Goal: Transaction & Acquisition: Purchase product/service

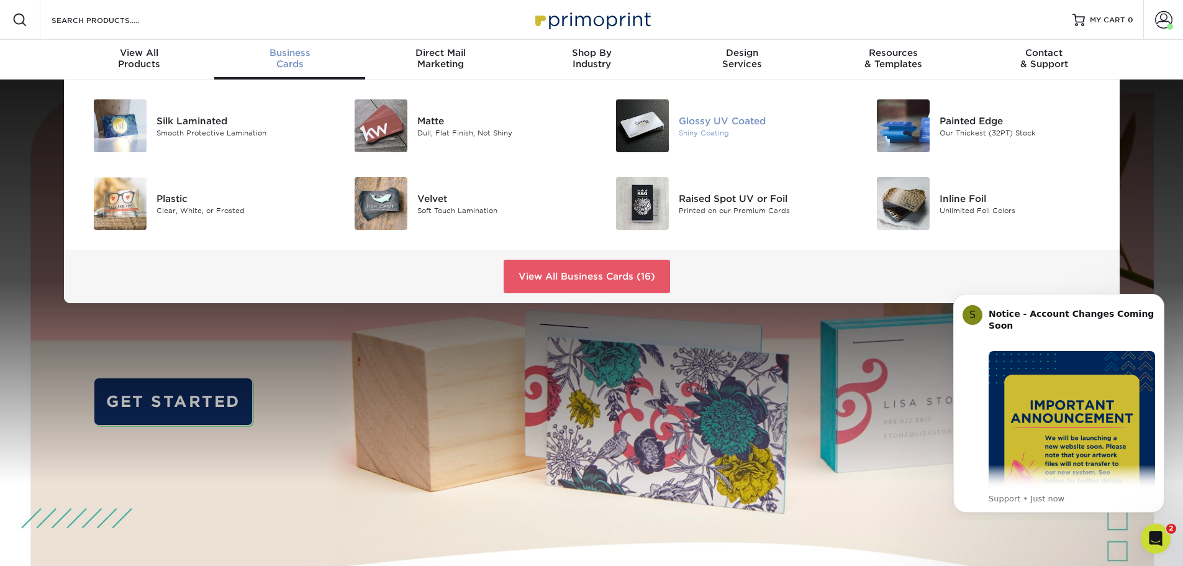
click at [713, 124] on div "Glossy UV Coated" at bounding box center [761, 121] width 165 height 14
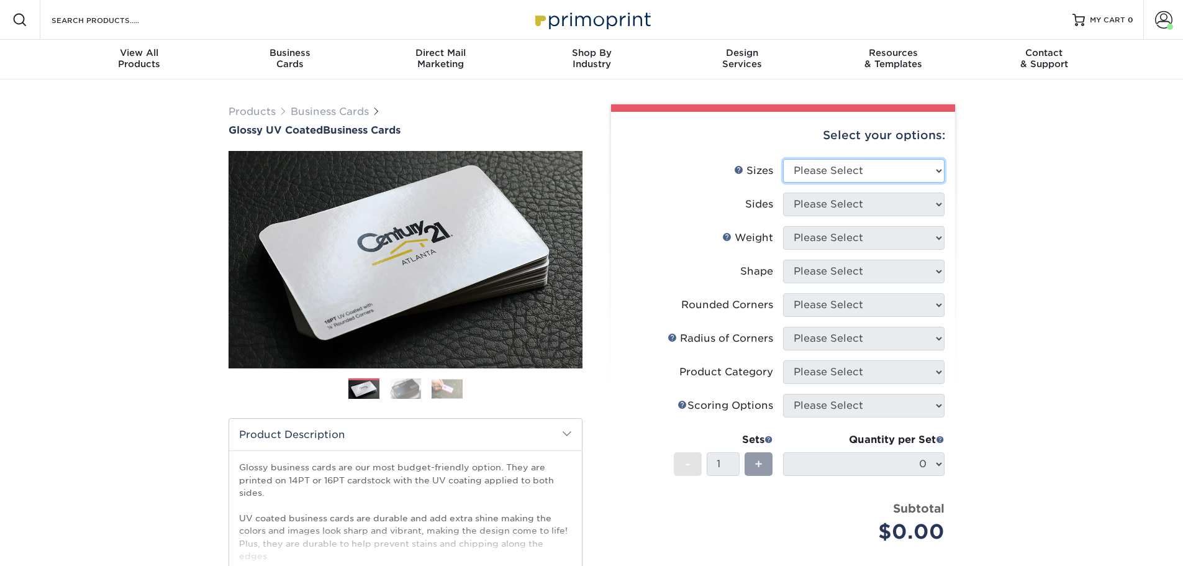
click at [864, 174] on select "Please Select 1.5" x 3.5" - Mini 1.75" x 3.5" - Mini 2" x 2" - Square 2" x 3" -…" at bounding box center [863, 171] width 161 height 24
select select "2.00x3.50"
click at [783, 159] on select "Please Select 1.5" x 3.5" - Mini 1.75" x 3.5" - Mini 2" x 2" - Square 2" x 3" -…" at bounding box center [863, 171] width 161 height 24
click at [846, 204] on select "Please Select Print Both Sides Print Front Only" at bounding box center [863, 204] width 161 height 24
select select "13abbda7-1d64-4f25-8bb2-c179b224825d"
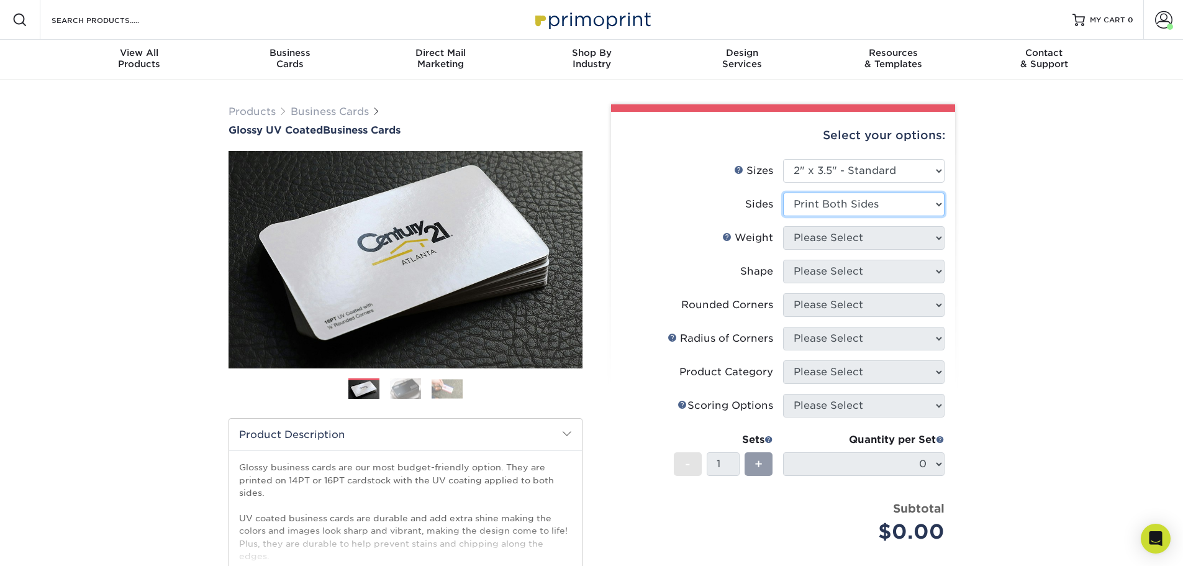
click at [783, 192] on select "Please Select Print Both Sides Print Front Only" at bounding box center [863, 204] width 161 height 24
click at [844, 243] on select "Please Select 16PT 14PT" at bounding box center [863, 238] width 161 height 24
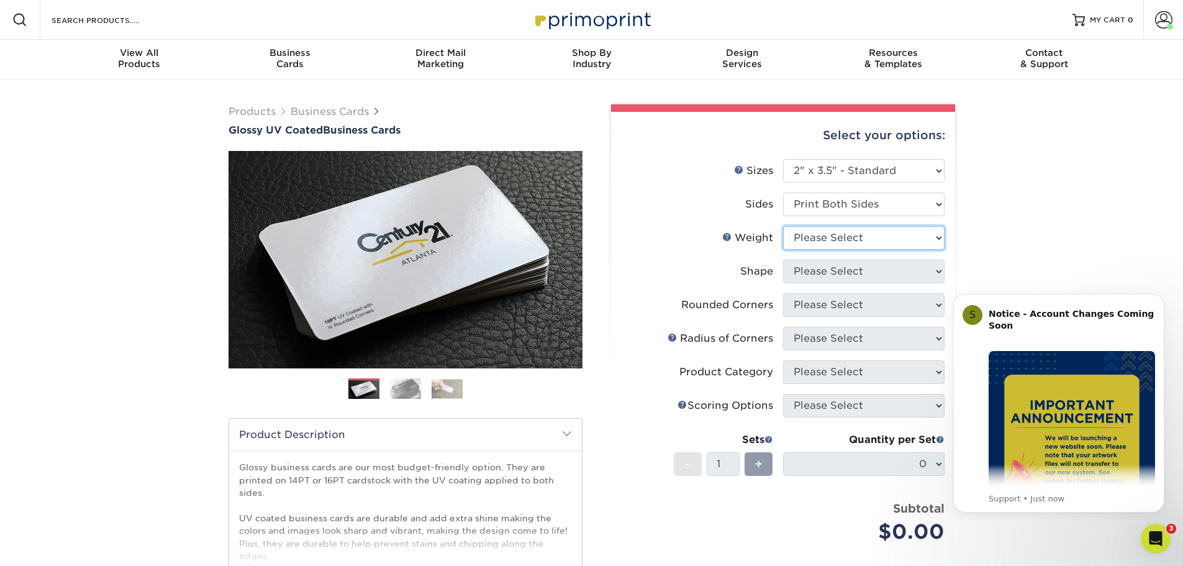
select select "16PT"
click at [783, 226] on select "Please Select 16PT 14PT" at bounding box center [863, 238] width 161 height 24
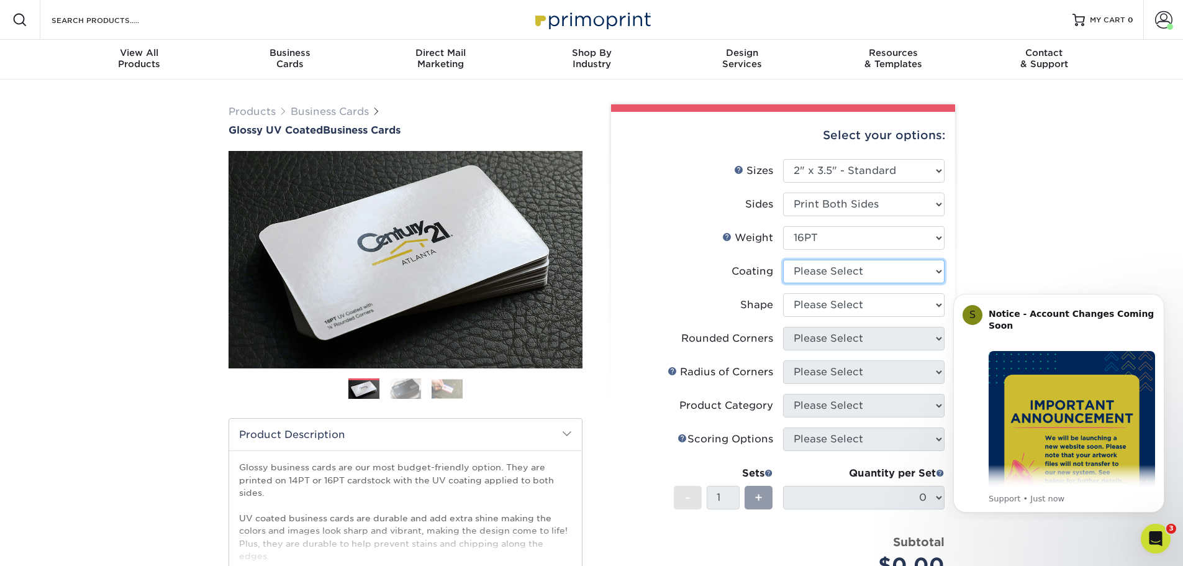
click at [834, 274] on select at bounding box center [863, 272] width 161 height 24
select select "ae367451-b2b8-45df-a344-0f05b6a12993"
click at [783, 260] on select at bounding box center [863, 272] width 161 height 24
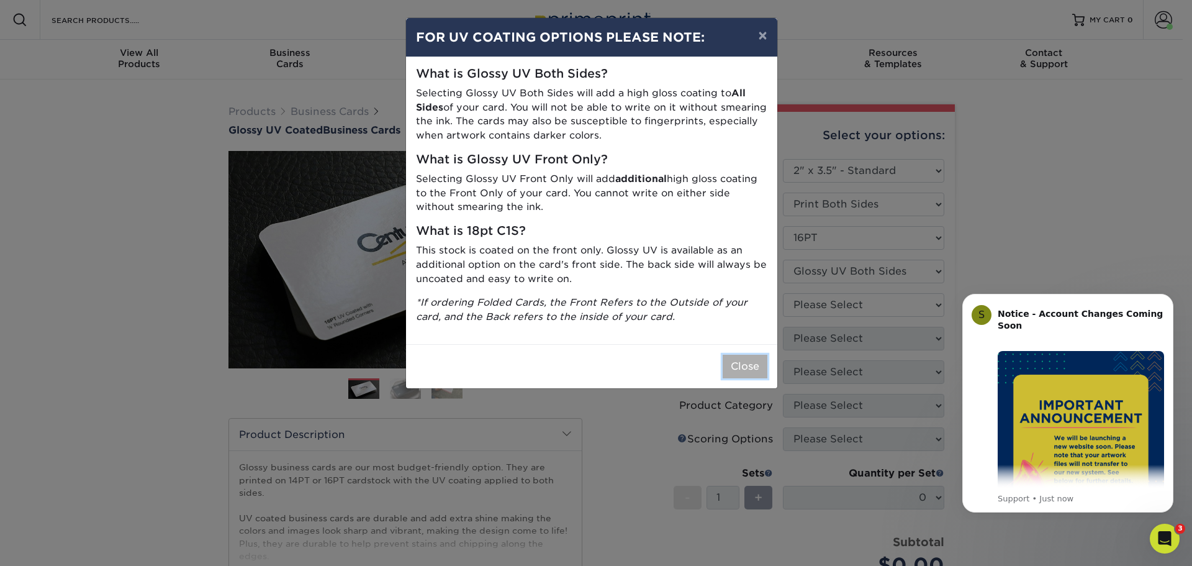
click at [747, 365] on button "Close" at bounding box center [745, 366] width 45 height 24
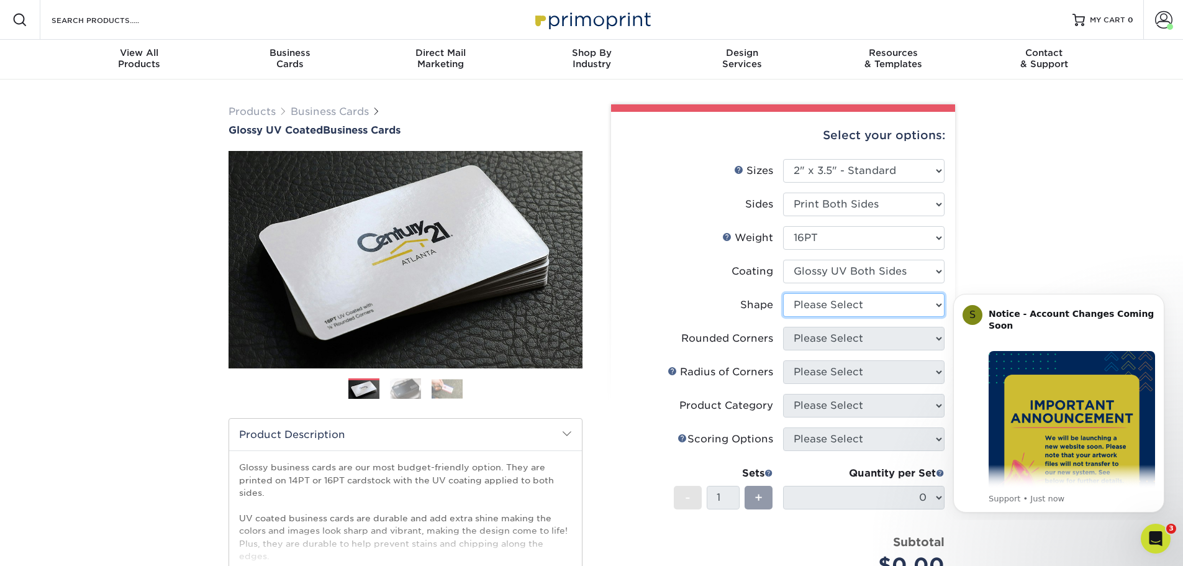
click at [815, 307] on select "Please Select Standard Oval" at bounding box center [863, 305] width 161 height 24
select select "standard"
click at [783, 293] on select "Please Select Standard Oval" at bounding box center [863, 305] width 161 height 24
click at [812, 339] on select "Please Select Yes - Round 2 Corners Yes - Round 4 Corners No" at bounding box center [863, 339] width 161 height 24
select select "7672df9e-0e0a-464d-8e1f-920c575e4da3"
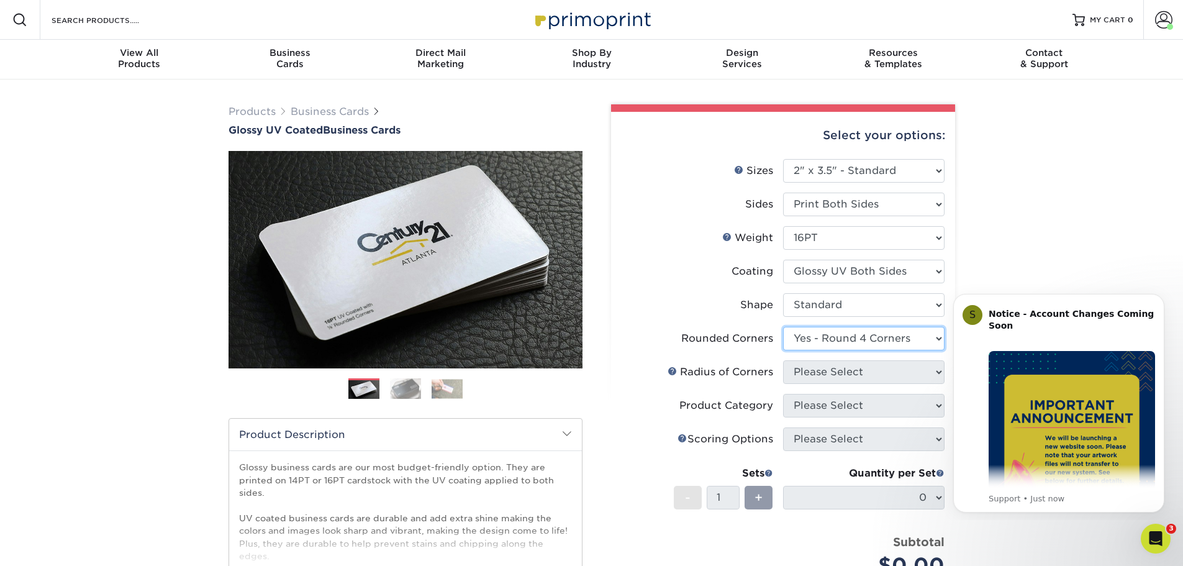
click at [783, 327] on select "Please Select Yes - Round 2 Corners Yes - Round 4 Corners No" at bounding box center [863, 339] width 161 height 24
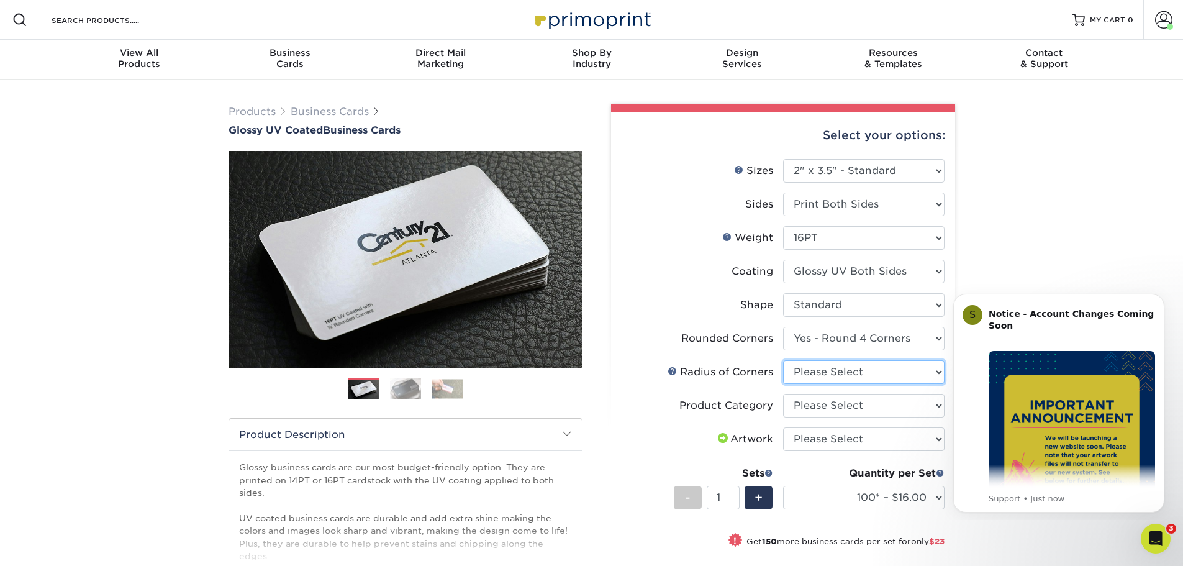
click at [820, 376] on select "Please Select Rounded 1/8" Rounded 1/4"" at bounding box center [863, 372] width 161 height 24
select select "479fbfe7-6a0c-4895-8c9a-81739b7486c9"
click at [783, 360] on select "Please Select Rounded 1/8" Rounded 1/4"" at bounding box center [863, 372] width 161 height 24
click at [841, 410] on select "Please Select Business Cards" at bounding box center [863, 406] width 161 height 24
select select "3b5148f1-0588-4f88-a218-97bcfdce65c1"
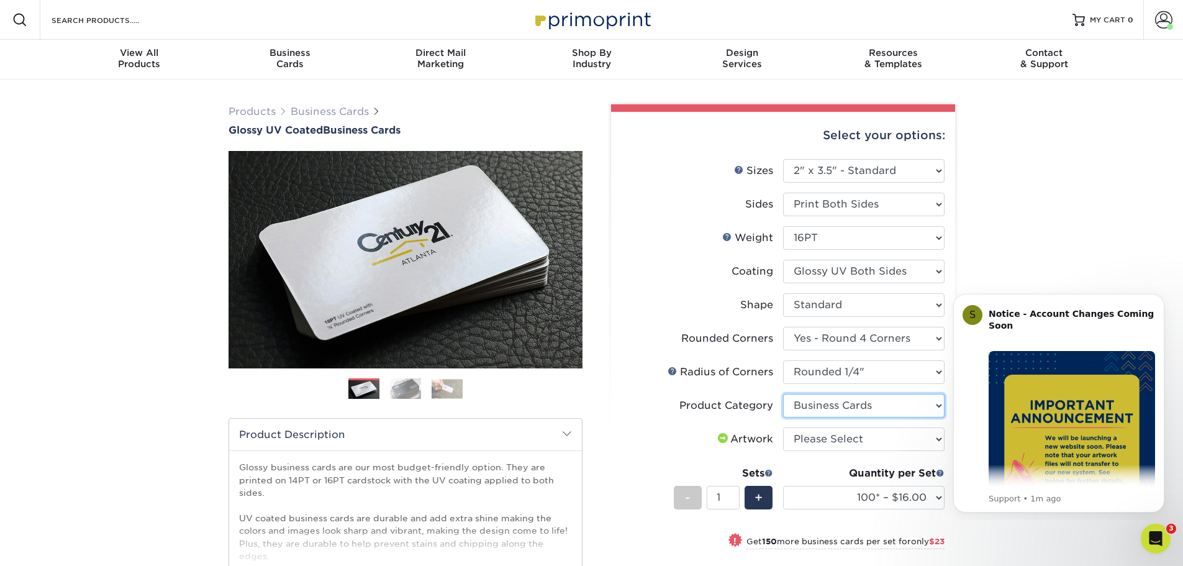
click at [783, 394] on select "Please Select Business Cards" at bounding box center [863, 406] width 161 height 24
click at [842, 440] on select "Please Select I will upload files I need a design - $100" at bounding box center [863, 439] width 161 height 24
select select "upload"
click at [783, 427] on select "Please Select I will upload files I need a design - $100" at bounding box center [863, 439] width 161 height 24
click at [1105, 281] on div "Products Business Cards Glossy UV Coated Business Cards Previous Next" at bounding box center [591, 448] width 1183 height 739
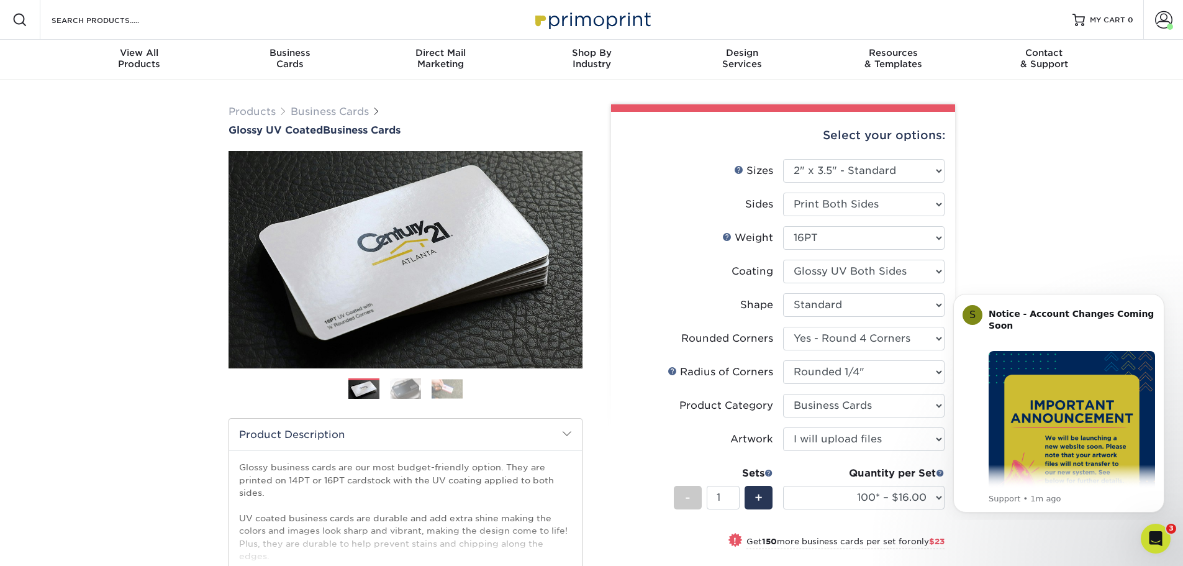
drag, startPoint x: 1019, startPoint y: 234, endPoint x: 1026, endPoint y: 213, distance: 22.0
click at [1026, 213] on div "Products Business Cards Glossy UV Coated Business Cards Previous Next" at bounding box center [591, 448] width 1183 height 739
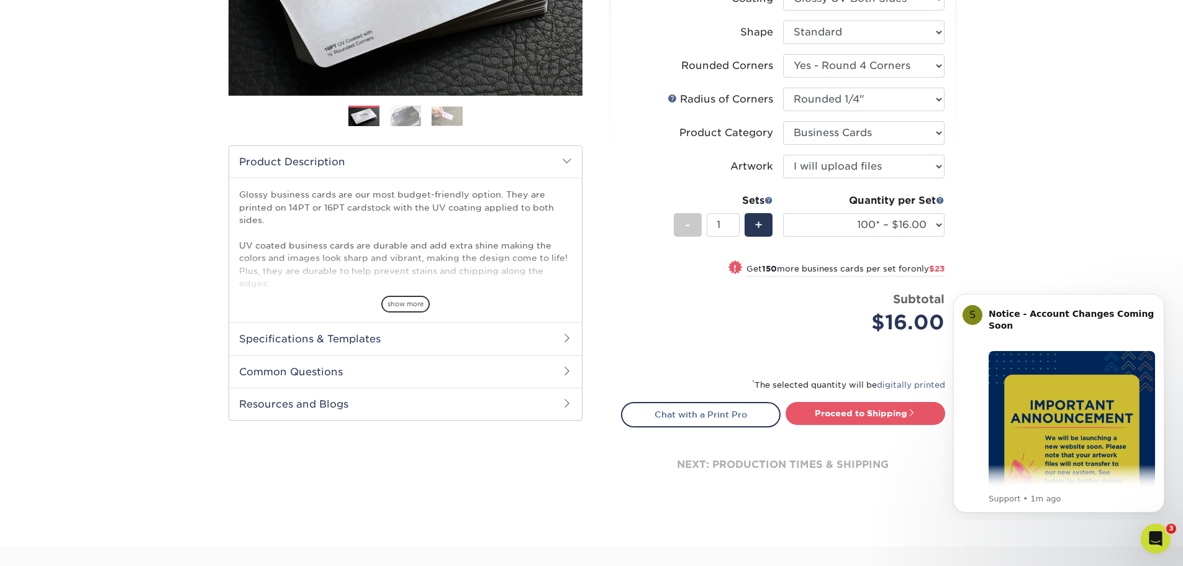
scroll to position [310, 0]
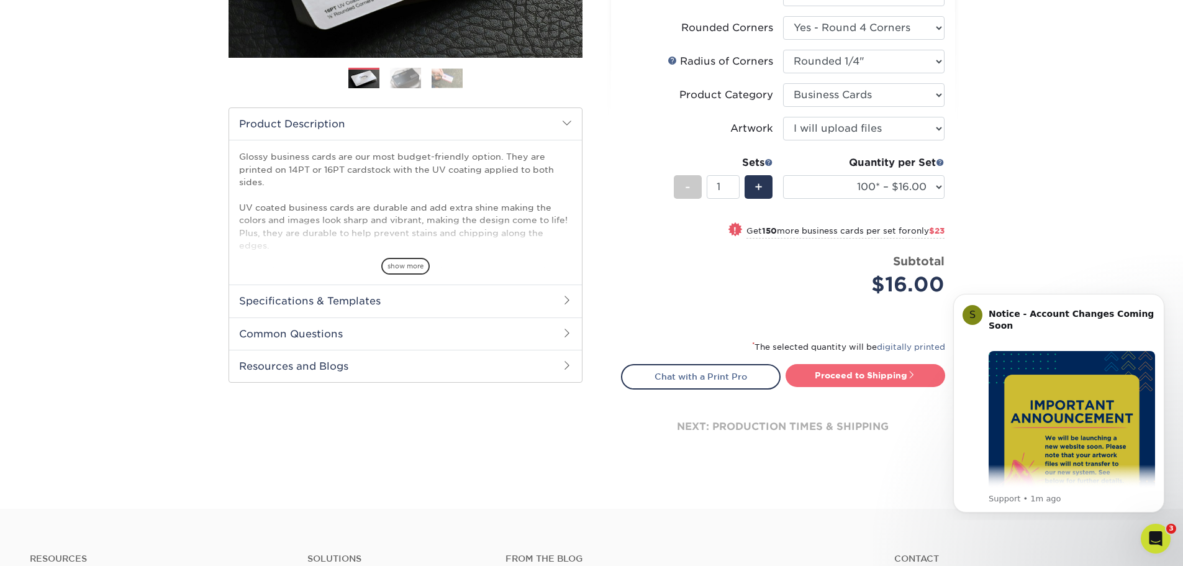
click at [827, 371] on link "Proceed to Shipping" at bounding box center [865, 375] width 160 height 22
type input "Set 1"
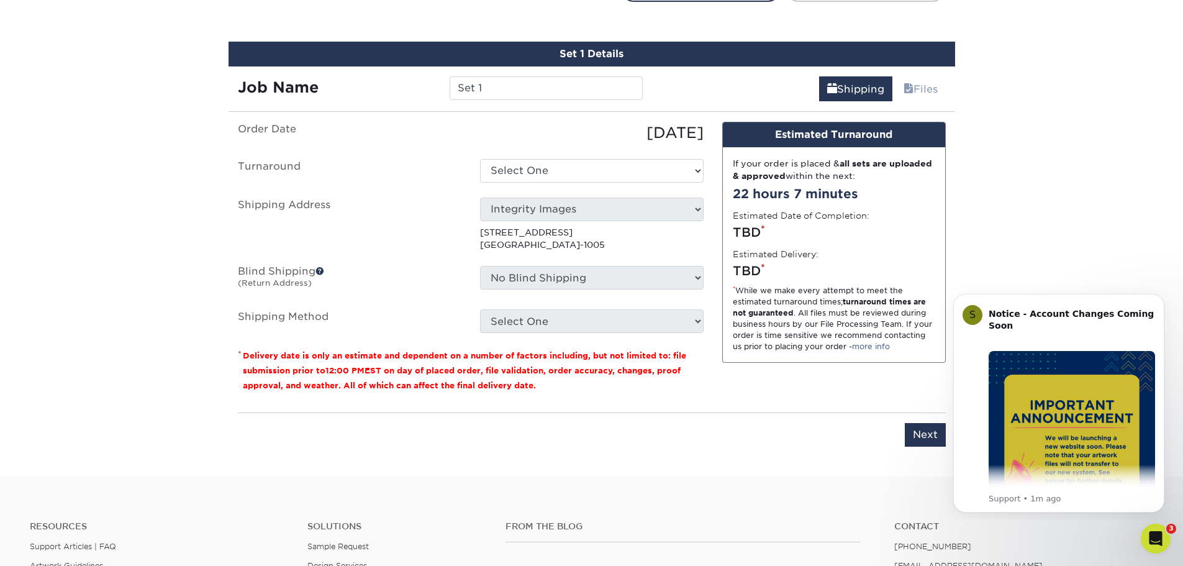
scroll to position [708, 0]
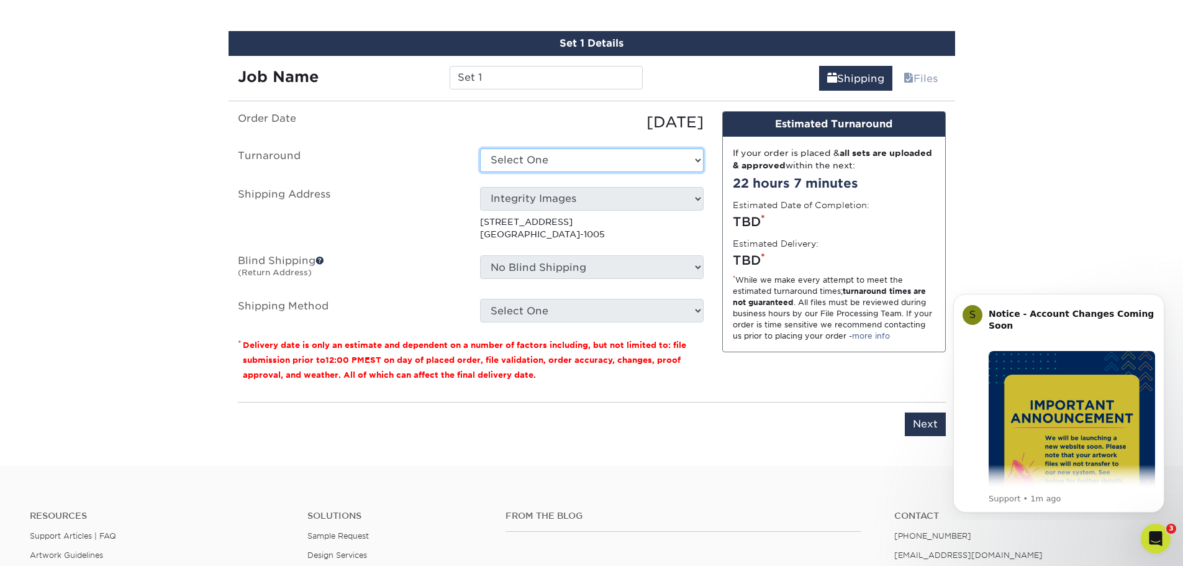
click at [559, 161] on select "Select One 2-4 Business Days 2 Day Next Business Day" at bounding box center [591, 160] width 223 height 24
select select "220f8a77-e504-407f-aa5d-ac74a777cbb9"
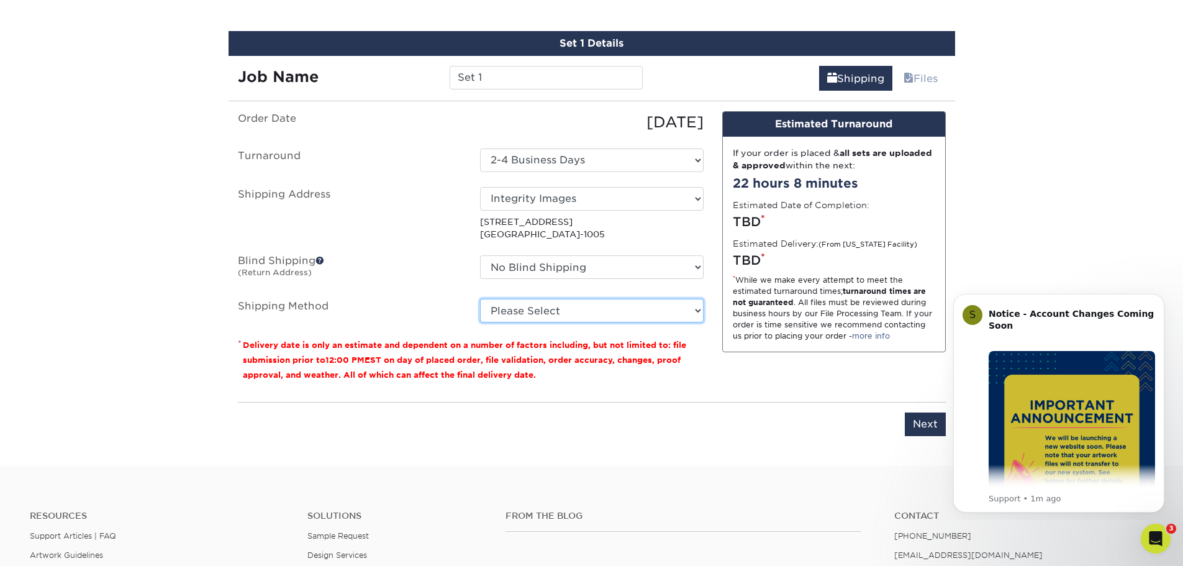
click at [564, 302] on select "Please Select Ground Shipping (+$7.84) 3 Day Shipping Service (+$15.33) 2 Day A…" at bounding box center [591, 311] width 223 height 24
select select "03"
click at [480, 299] on select "Please Select Ground Shipping (+$7.84) 3 Day Shipping Service (+$15.33) 2 Day A…" at bounding box center [591, 311] width 223 height 24
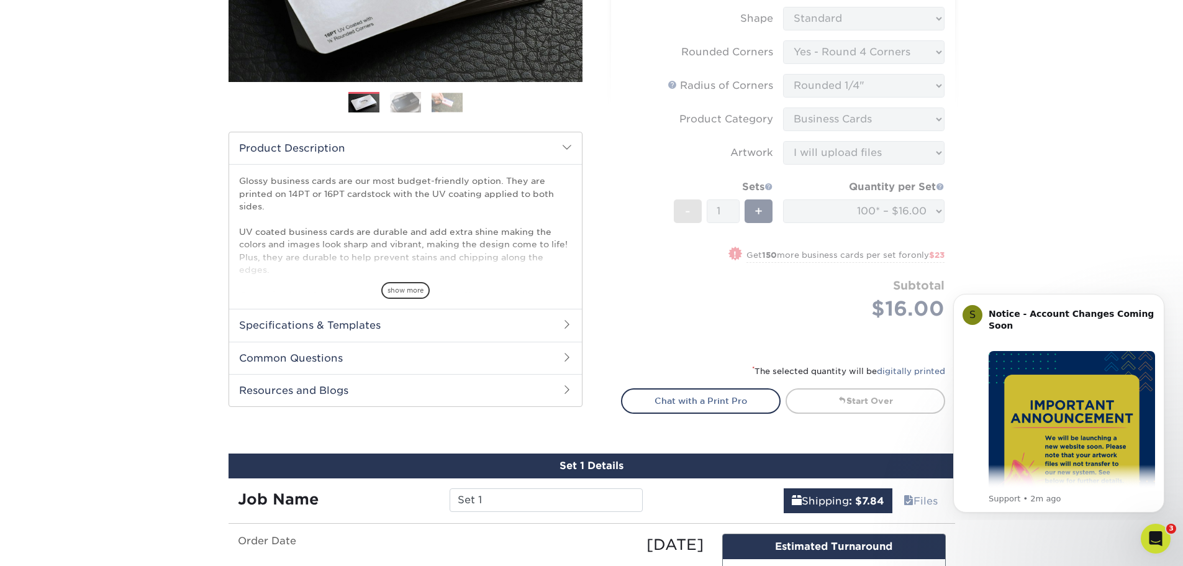
scroll to position [281, 0]
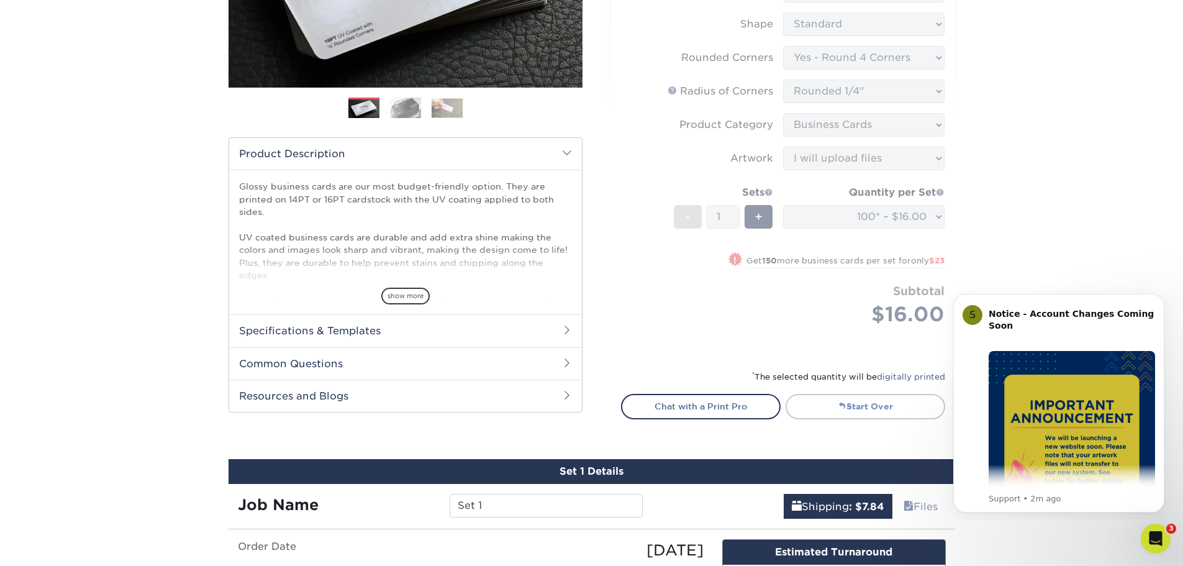
click at [862, 406] on link "Start Over" at bounding box center [865, 406] width 160 height 25
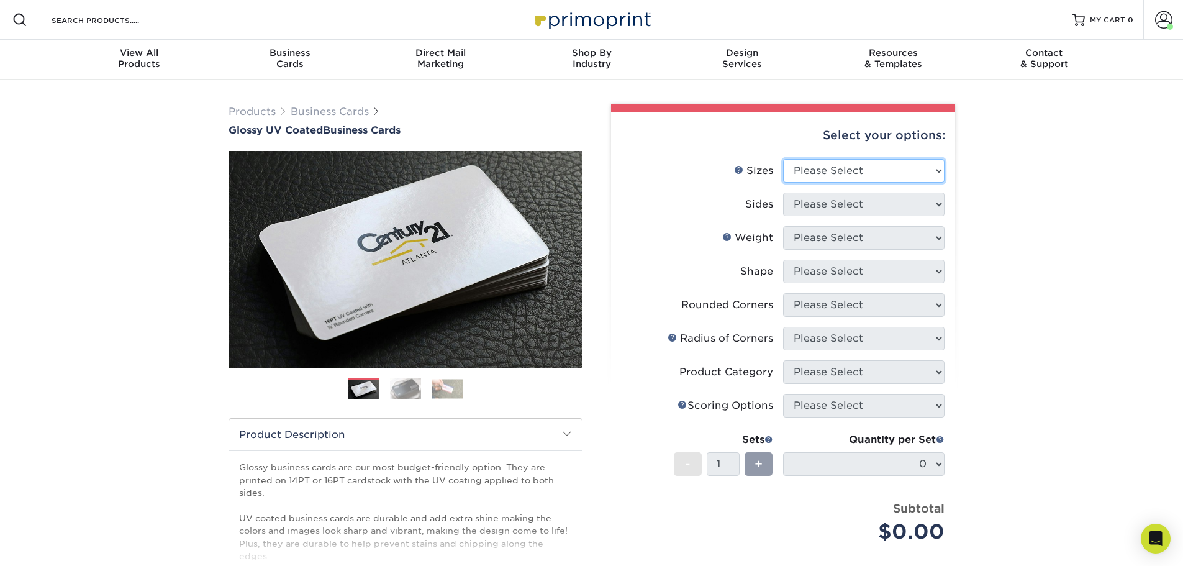
click at [831, 177] on select "Please Select 1.5" x 3.5" - Mini 1.75" x 3.5" - Mini 2" x 2" - Square 2" x 3" -…" at bounding box center [863, 171] width 161 height 24
select select "2.00x3.50"
click at [783, 159] on select "Please Select 1.5" x 3.5" - Mini 1.75" x 3.5" - Mini 2" x 2" - Square 2" x 3" -…" at bounding box center [863, 171] width 161 height 24
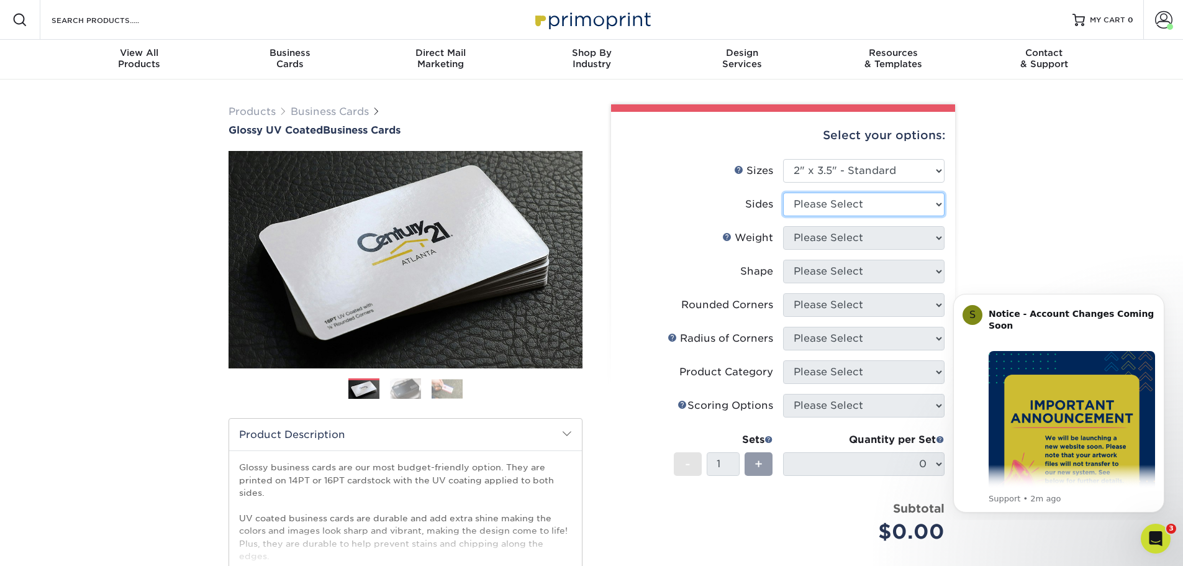
click at [838, 205] on select "Please Select Print Both Sides Print Front Only" at bounding box center [863, 204] width 161 height 24
select select "13abbda7-1d64-4f25-8bb2-c179b224825d"
click at [783, 192] on select "Please Select Print Both Sides Print Front Only" at bounding box center [863, 204] width 161 height 24
click at [841, 242] on select "Please Select 16PT 14PT" at bounding box center [863, 238] width 161 height 24
select select "16PT"
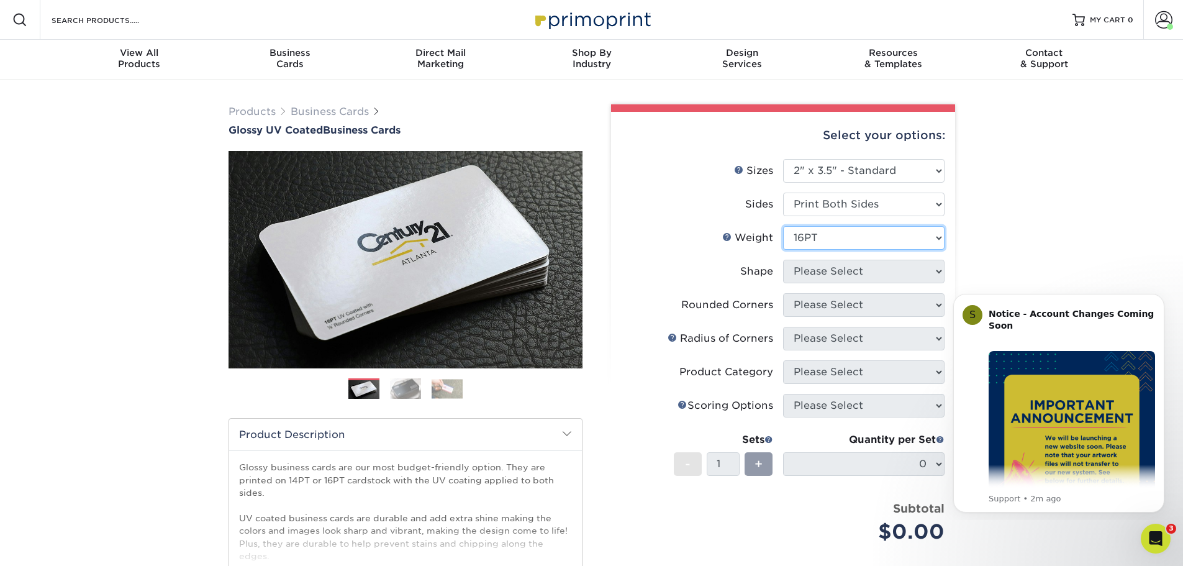
click at [783, 226] on select "Please Select 16PT 14PT" at bounding box center [863, 238] width 161 height 24
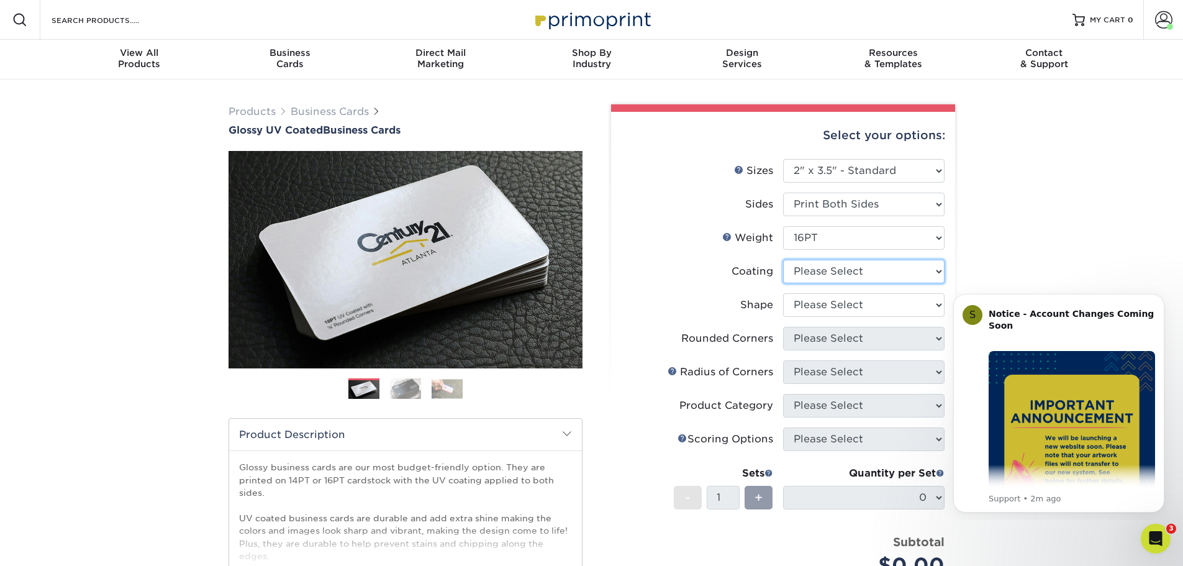
click at [847, 278] on select at bounding box center [863, 272] width 161 height 24
select select "ae367451-b2b8-45df-a344-0f05b6a12993"
click at [783, 260] on select at bounding box center [863, 272] width 161 height 24
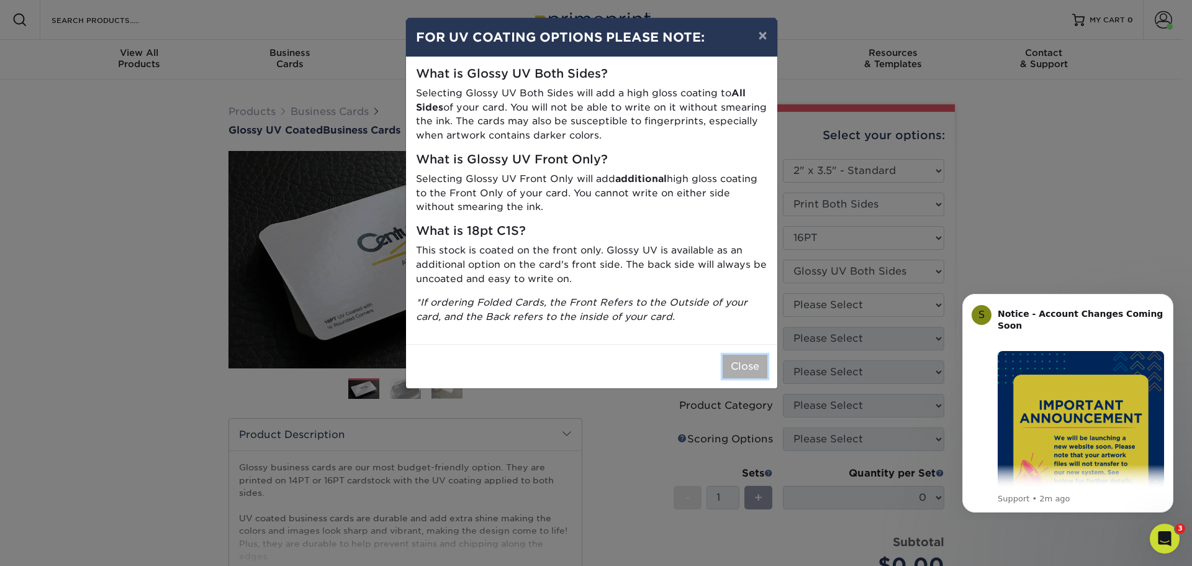
click at [745, 364] on button "Close" at bounding box center [745, 366] width 45 height 24
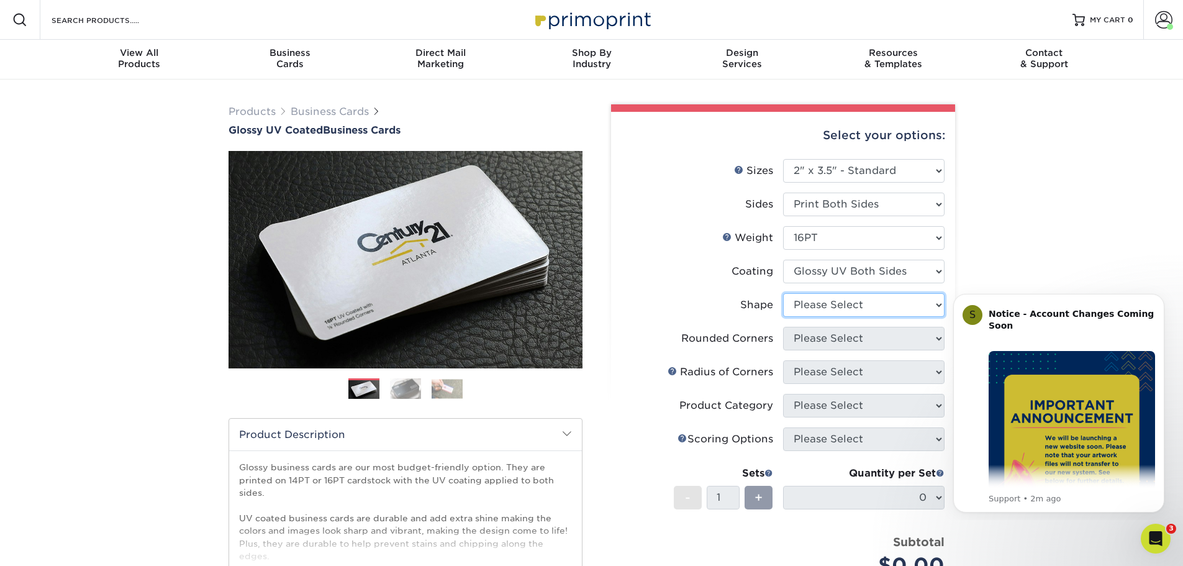
click at [840, 301] on select "Please Select Standard Oval" at bounding box center [863, 305] width 161 height 24
select select "standard"
click at [783, 293] on select "Please Select Standard Oval" at bounding box center [863, 305] width 161 height 24
click at [840, 336] on select "Please Select Yes - Round 2 Corners Yes - Round 4 Corners No" at bounding box center [863, 339] width 161 height 24
select select "7672df9e-0e0a-464d-8e1f-920c575e4da3"
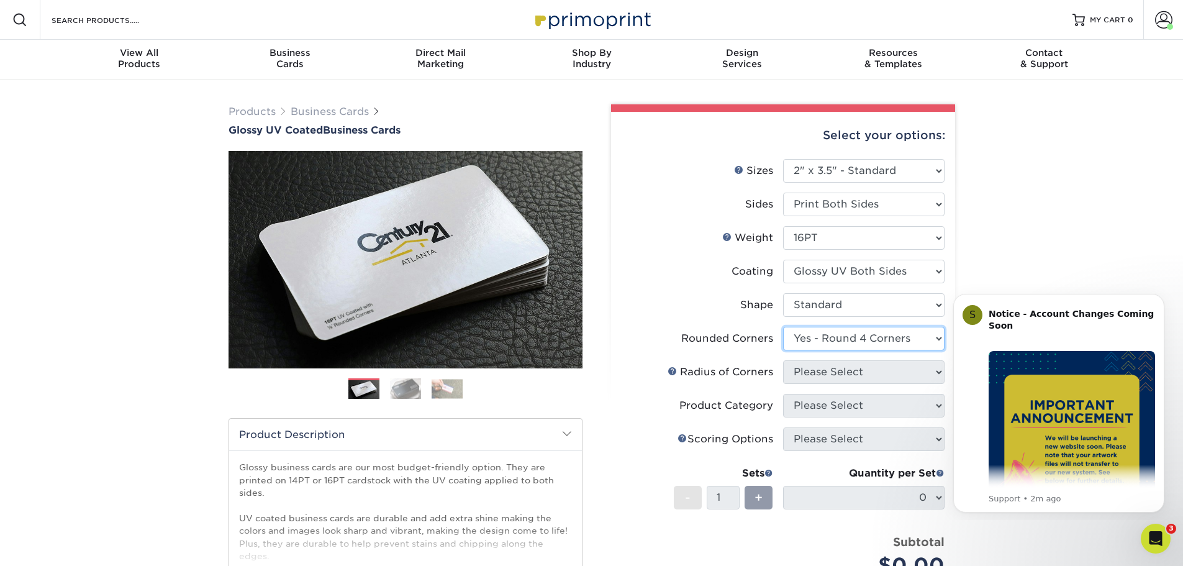
click at [783, 327] on select "Please Select Yes - Round 2 Corners Yes - Round 4 Corners No" at bounding box center [863, 339] width 161 height 24
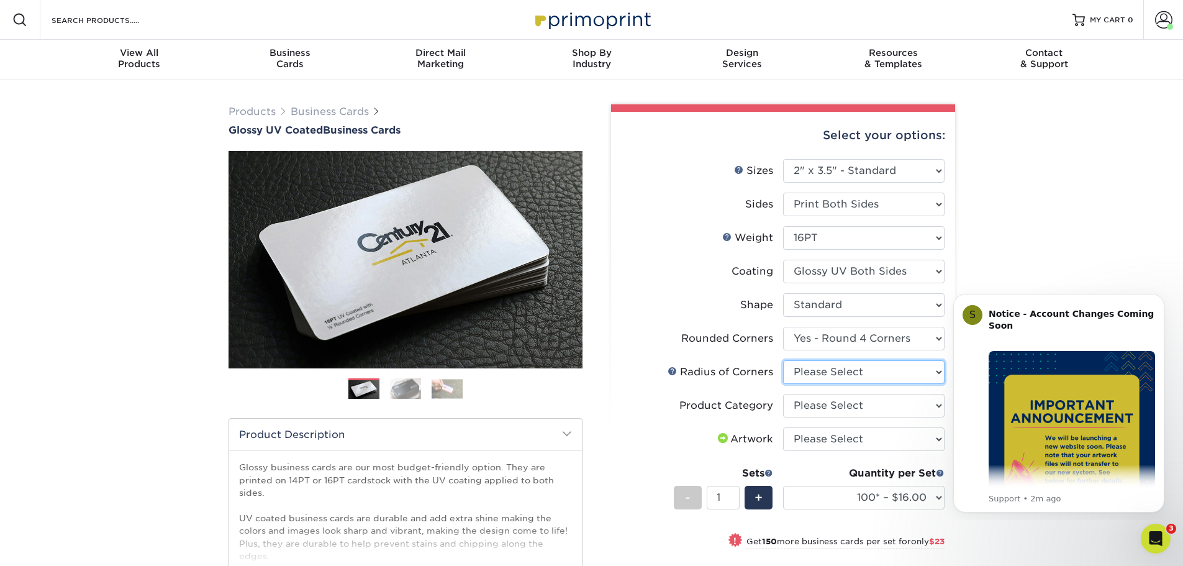
click at [841, 376] on select "Please Select Rounded 1/8" Rounded 1/4"" at bounding box center [863, 372] width 161 height 24
select select "479fbfe7-6a0c-4895-8c9a-81739b7486c9"
click at [783, 360] on select "Please Select Rounded 1/8" Rounded 1/4"" at bounding box center [863, 372] width 161 height 24
click at [849, 405] on select "Please Select Business Cards" at bounding box center [863, 406] width 161 height 24
select select "3b5148f1-0588-4f88-a218-97bcfdce65c1"
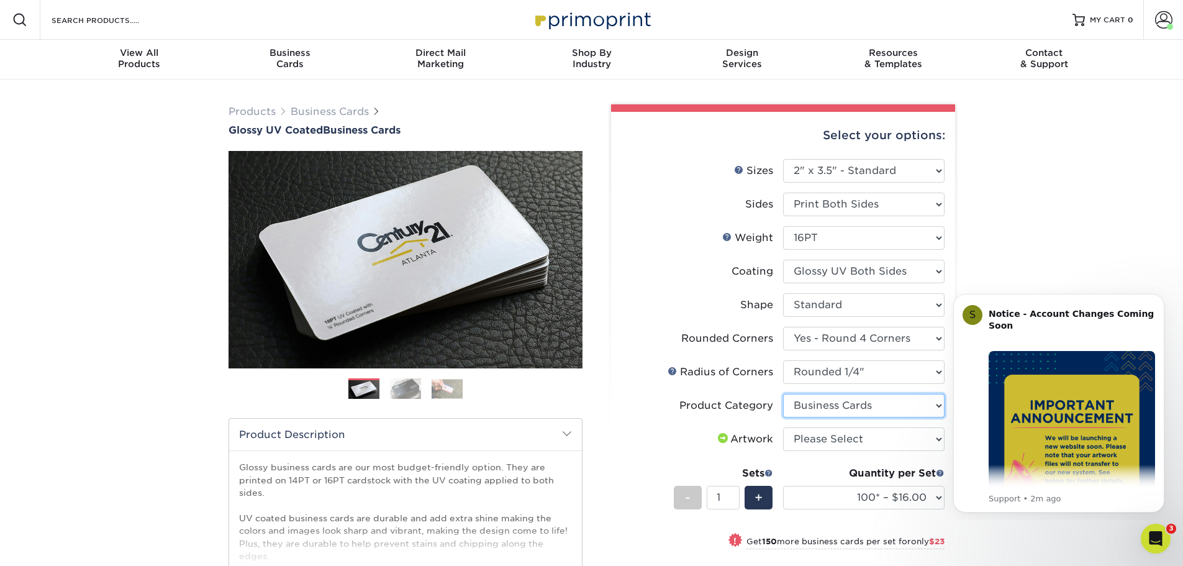
click at [783, 394] on select "Please Select Business Cards" at bounding box center [863, 406] width 161 height 24
click at [850, 441] on select "Please Select I will upload files I need a design - $100" at bounding box center [863, 439] width 161 height 24
select select "upload"
click at [783, 427] on select "Please Select I will upload files I need a design - $100" at bounding box center [863, 439] width 161 height 24
click at [886, 497] on select "100* – $16.00 250* – $39.00 500 – $77.00 1000 – $94.00 2500 – $173.00 5000 – $2…" at bounding box center [863, 497] width 161 height 24
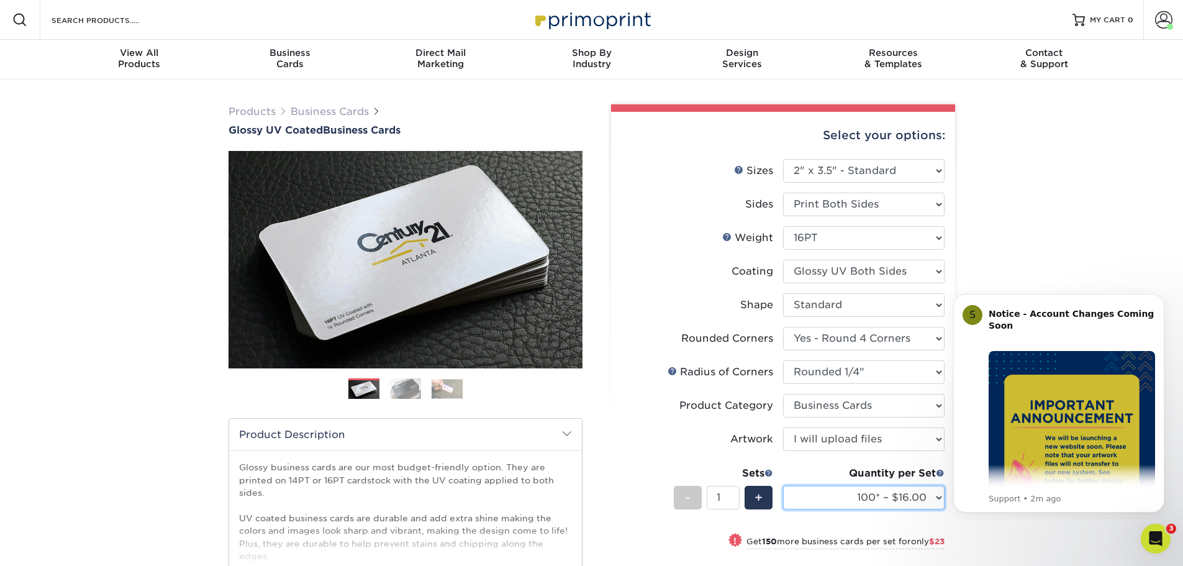
select select "250* – $39.00"
click at [783, 485] on select "100* – $16.00 250* – $39.00 500 – $77.00 1000 – $94.00 2500 – $173.00 5000 – $2…" at bounding box center [863, 497] width 161 height 24
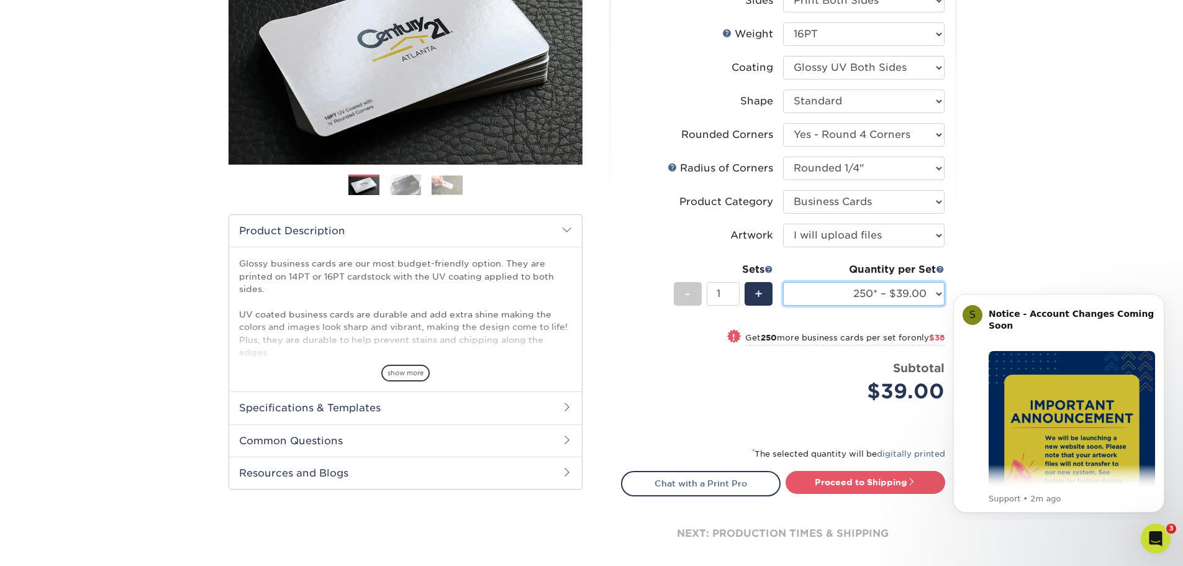
scroll to position [248, 0]
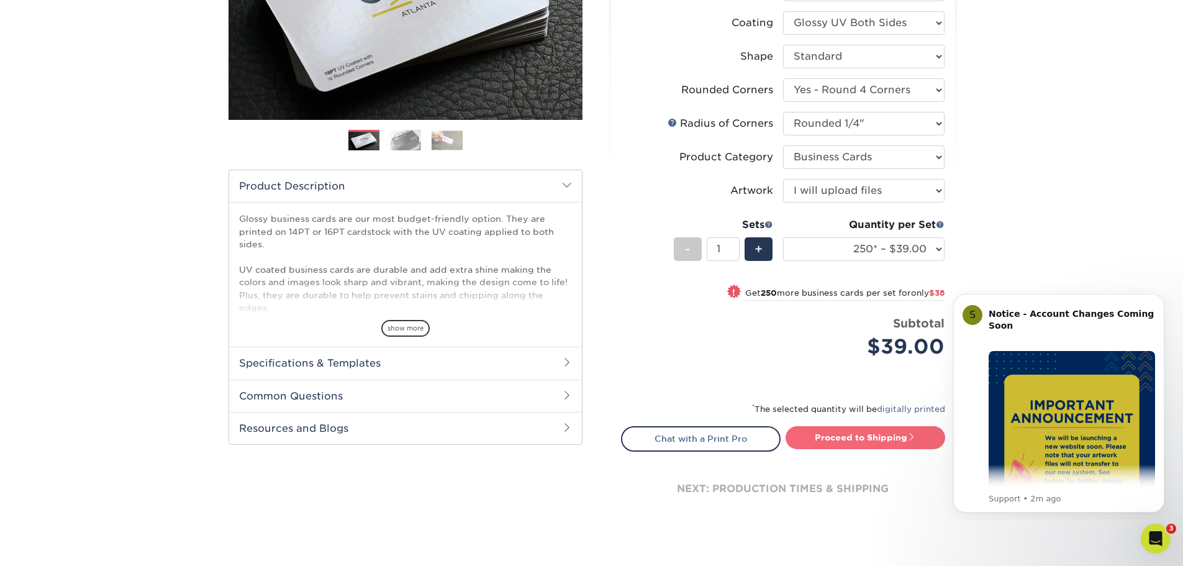
click at [863, 439] on link "Proceed to Shipping" at bounding box center [865, 437] width 160 height 22
type input "Set 1"
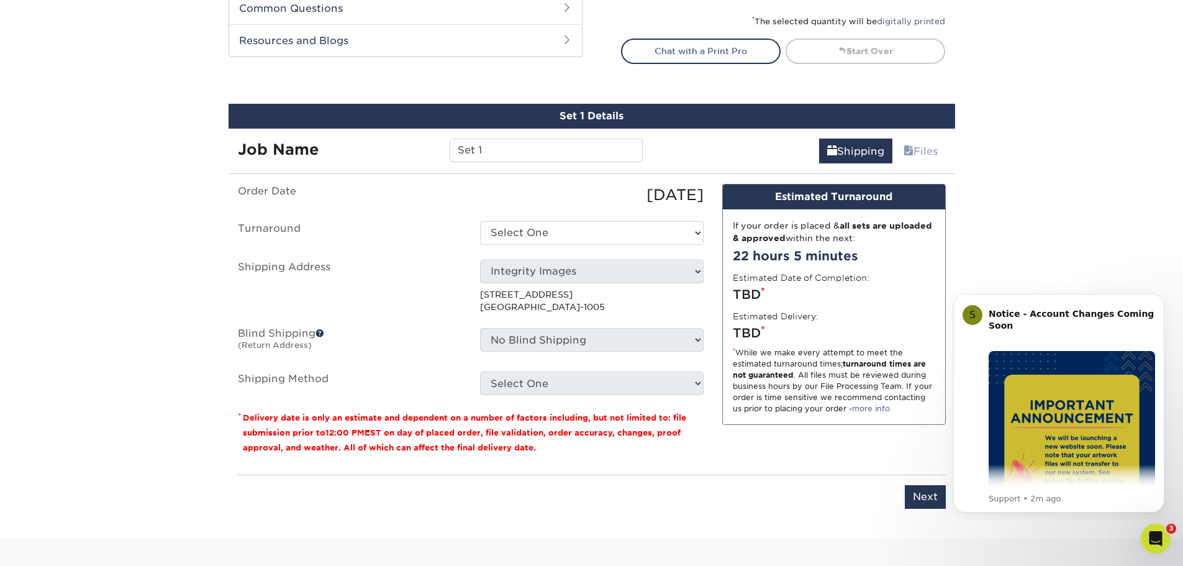
scroll to position [708, 0]
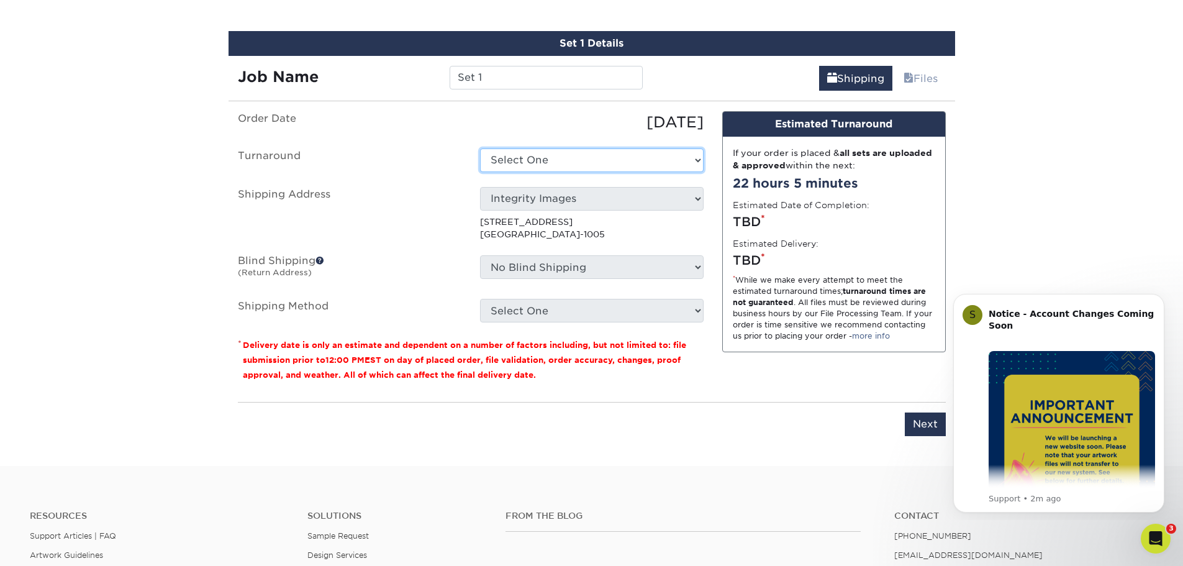
click at [638, 158] on select "Select One 2-4 Business Days 2 Day Next Business Day" at bounding box center [591, 160] width 223 height 24
select select "43238b4e-ecc7-4b92-8816-17c46fc3a169"
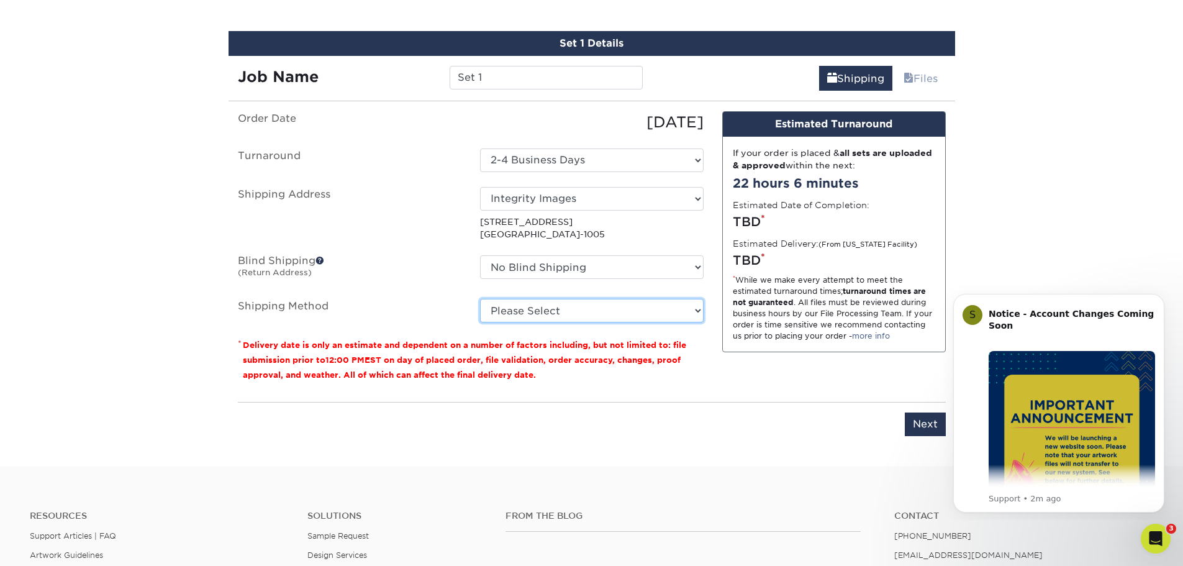
click at [634, 317] on select "Please Select Ground Shipping (+$7.84) 3 Day Shipping Service (+$15.33) 2 Day A…" at bounding box center [591, 311] width 223 height 24
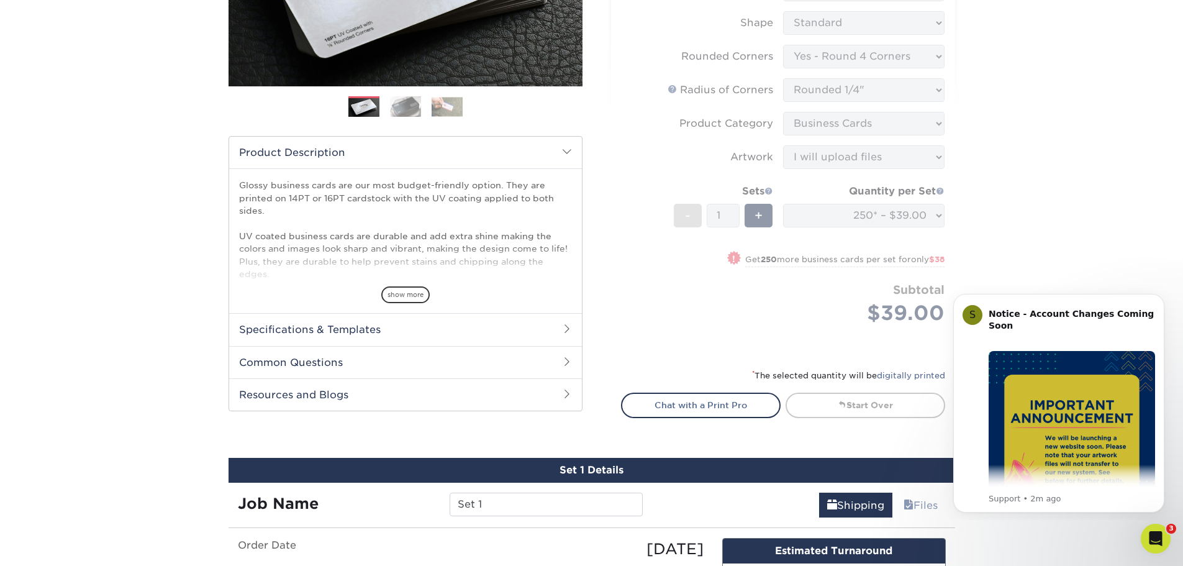
scroll to position [274, 0]
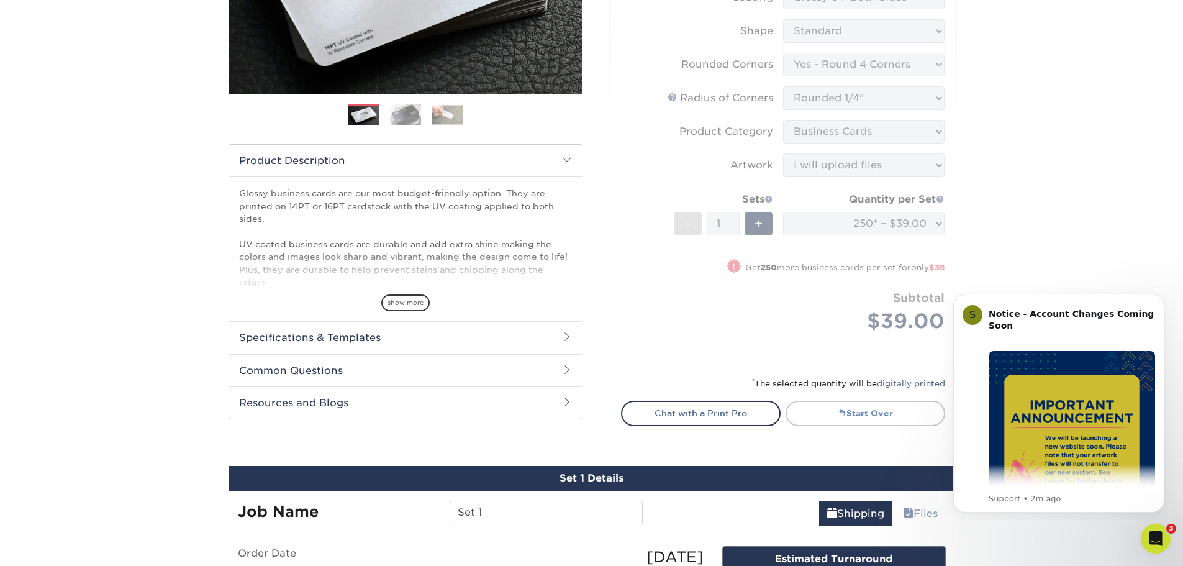
click at [882, 409] on link "Start Over" at bounding box center [865, 412] width 160 height 25
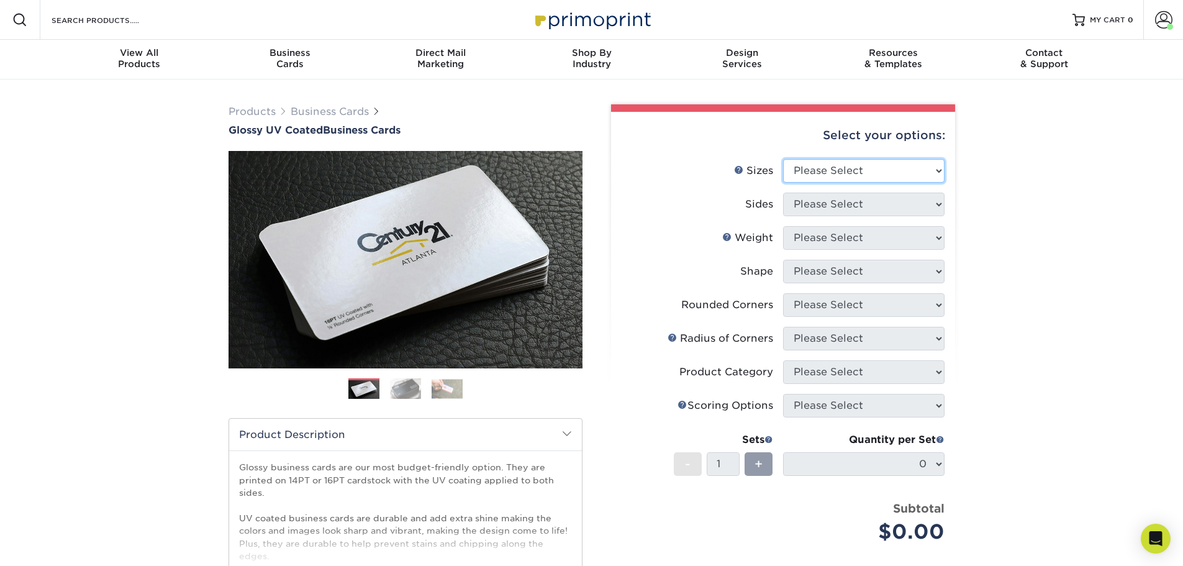
click at [827, 171] on select "Please Select 1.5" x 3.5" - Mini 1.75" x 3.5" - Mini 2" x 2" - Square 2" x 3" -…" at bounding box center [863, 171] width 161 height 24
select select "2.00x3.50"
click at [783, 159] on select "Please Select 1.5" x 3.5" - Mini 1.75" x 3.5" - Mini 2" x 2" - Square 2" x 3" -…" at bounding box center [863, 171] width 161 height 24
click at [833, 204] on select "Please Select Print Both Sides Print Front Only" at bounding box center [863, 204] width 161 height 24
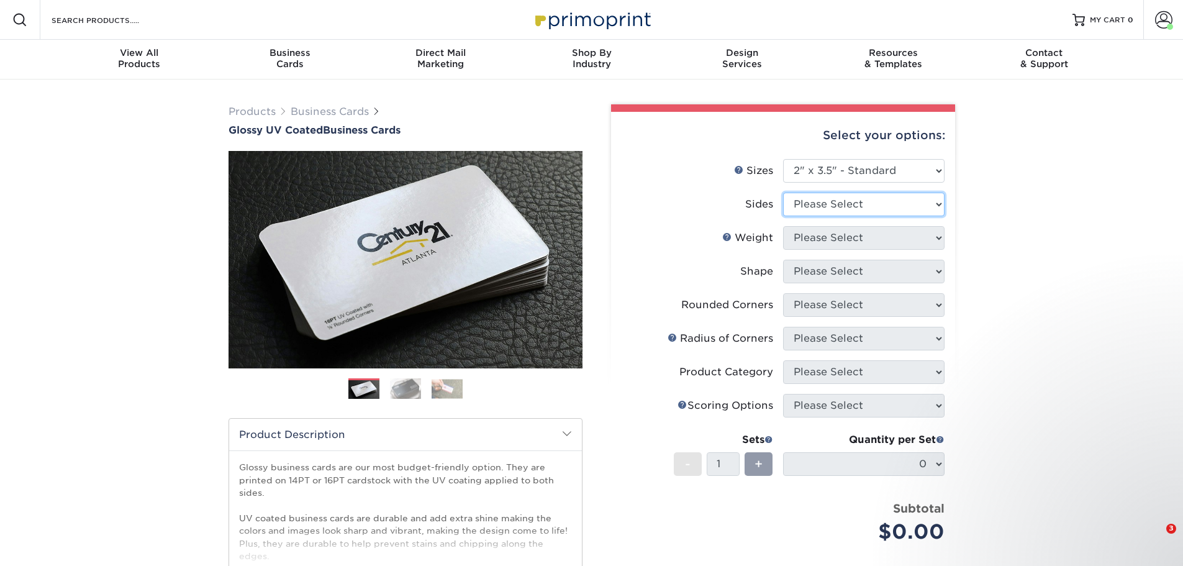
select select "13abbda7-1d64-4f25-8bb2-c179b224825d"
click at [783, 192] on select "Please Select Print Both Sides Print Front Only" at bounding box center [863, 204] width 161 height 24
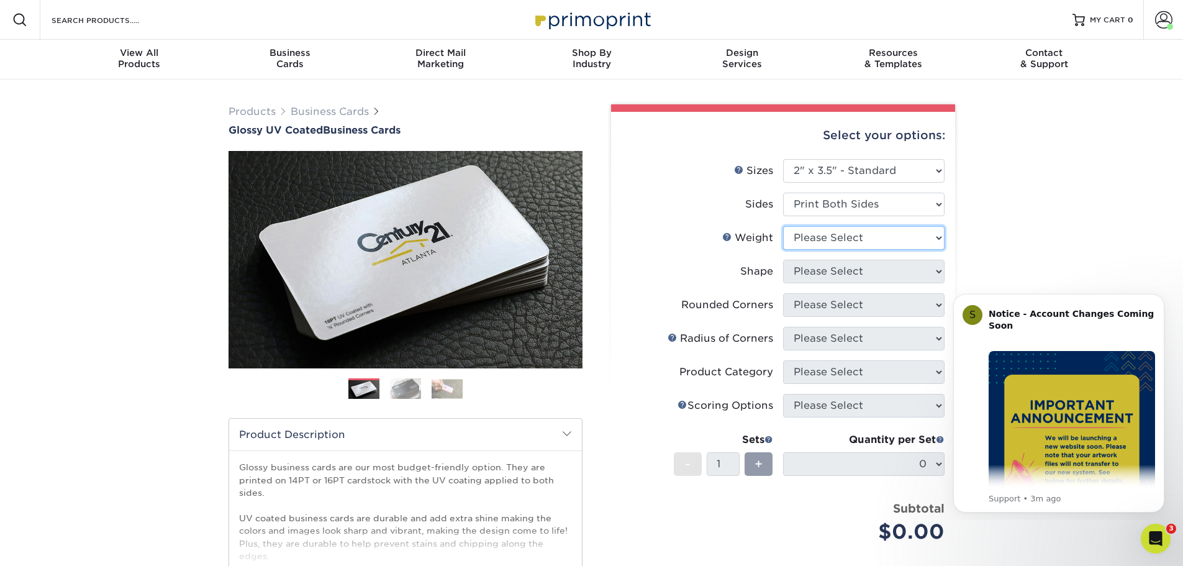
click at [831, 242] on select "Please Select 16PT 14PT" at bounding box center [863, 238] width 161 height 24
select select "16PT"
click at [783, 226] on select "Please Select 16PT 14PT" at bounding box center [863, 238] width 161 height 24
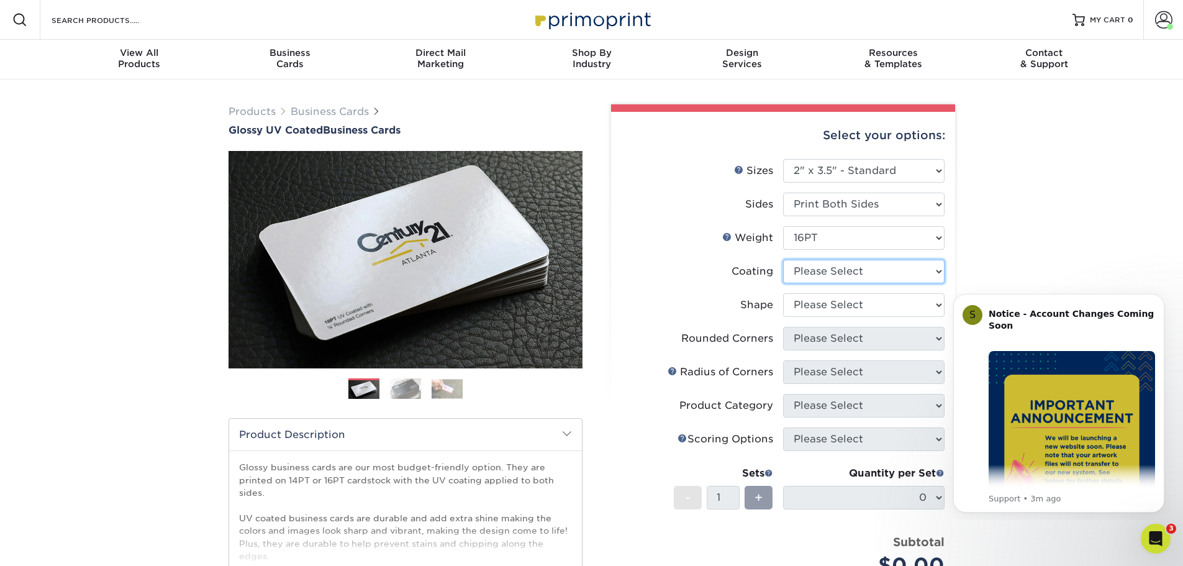
click at [841, 273] on select at bounding box center [863, 272] width 161 height 24
select select "ae367451-b2b8-45df-a344-0f05b6a12993"
click at [783, 260] on select at bounding box center [863, 272] width 161 height 24
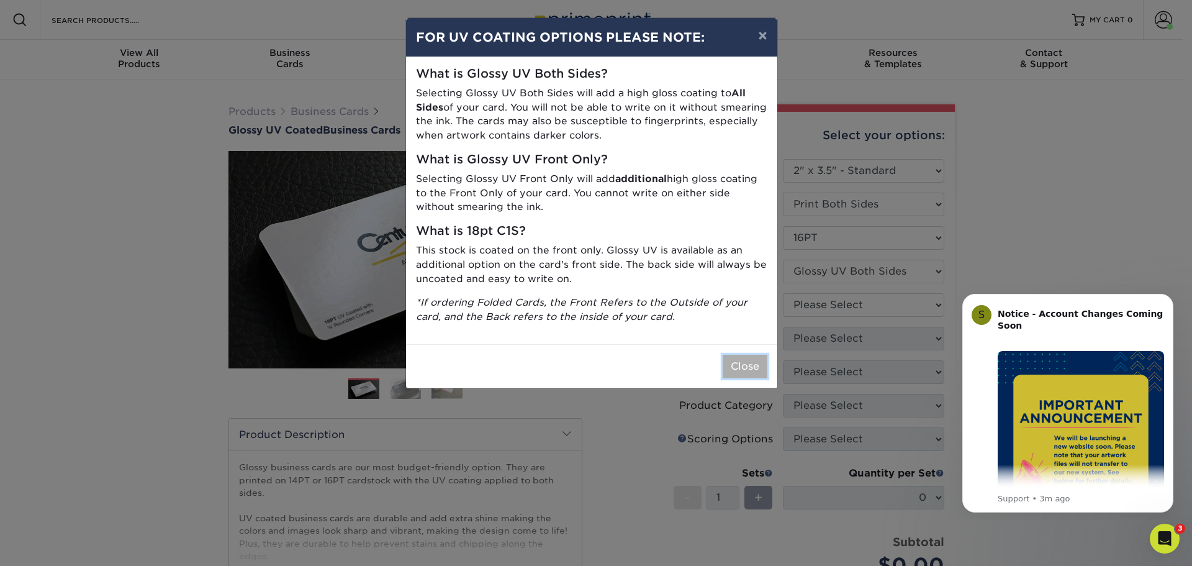
click at [749, 369] on button "Close" at bounding box center [745, 366] width 45 height 24
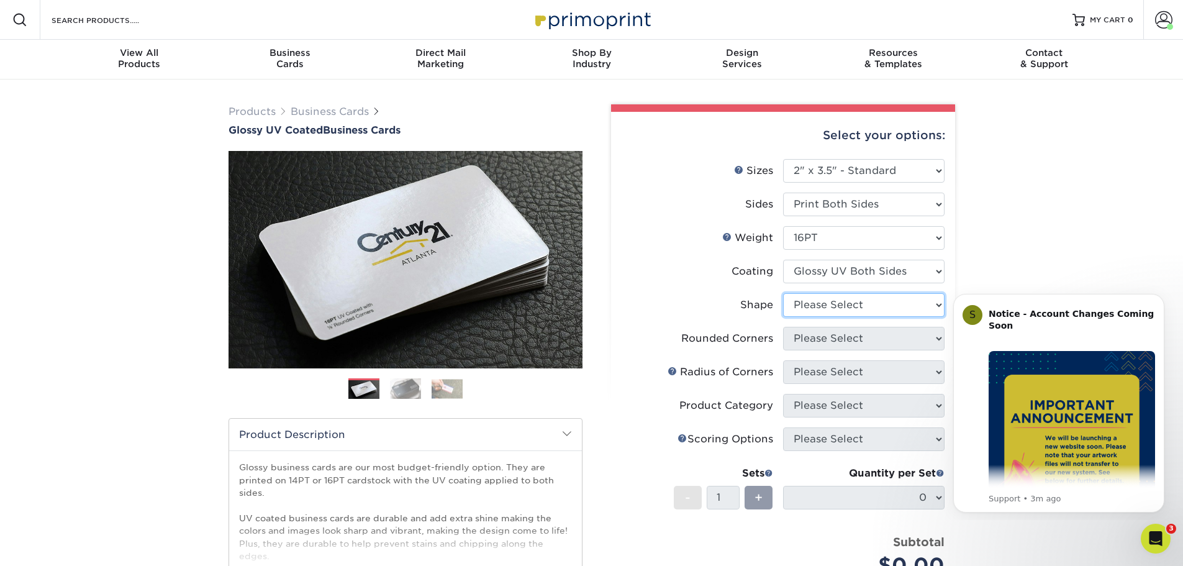
click at [860, 308] on select "Please Select Standard Oval" at bounding box center [863, 305] width 161 height 24
select select "standard"
click at [783, 293] on select "Please Select Standard Oval" at bounding box center [863, 305] width 161 height 24
click at [851, 338] on select "Please Select Yes - Round 2 Corners Yes - Round 4 Corners No" at bounding box center [863, 339] width 161 height 24
select select "7672df9e-0e0a-464d-8e1f-920c575e4da3"
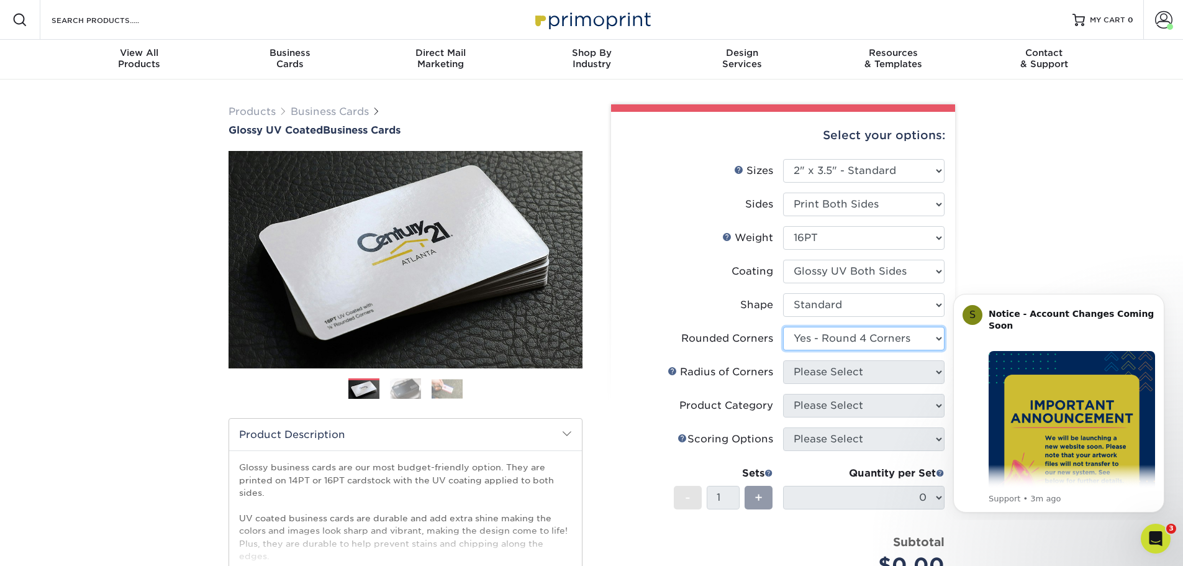
click at [783, 327] on select "Please Select Yes - Round 2 Corners Yes - Round 4 Corners No" at bounding box center [863, 339] width 161 height 24
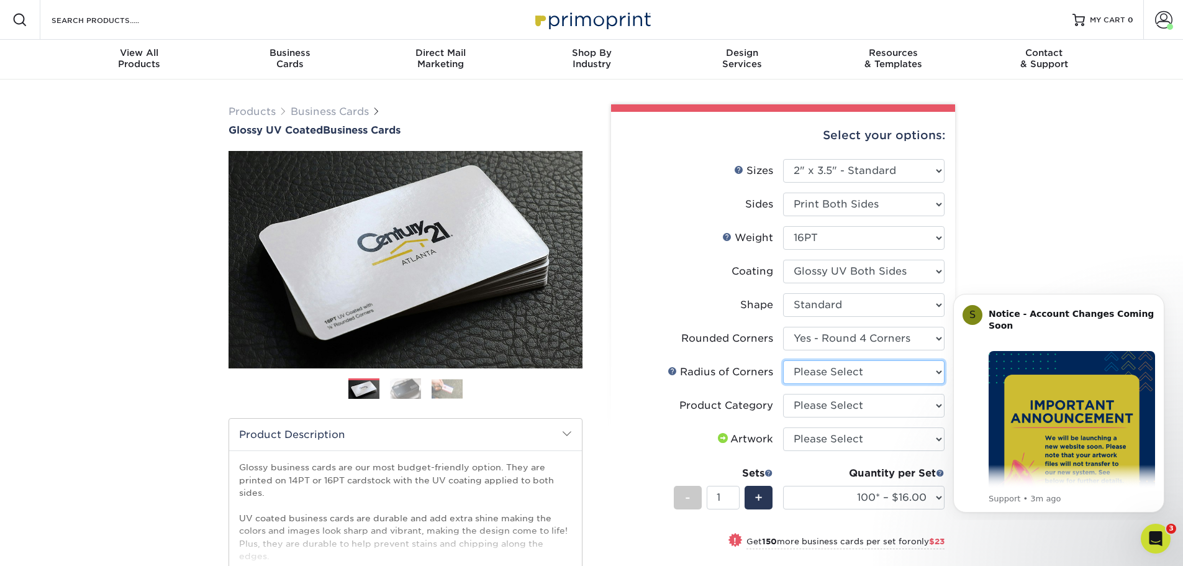
click at [858, 372] on select "Please Select Rounded 1/8" Rounded 1/4"" at bounding box center [863, 372] width 161 height 24
select select "479fbfe7-6a0c-4895-8c9a-81739b7486c9"
click at [783, 360] on select "Please Select Rounded 1/8" Rounded 1/4"" at bounding box center [863, 372] width 161 height 24
click at [875, 406] on select "Please Select Business Cards" at bounding box center [863, 406] width 161 height 24
select select "3b5148f1-0588-4f88-a218-97bcfdce65c1"
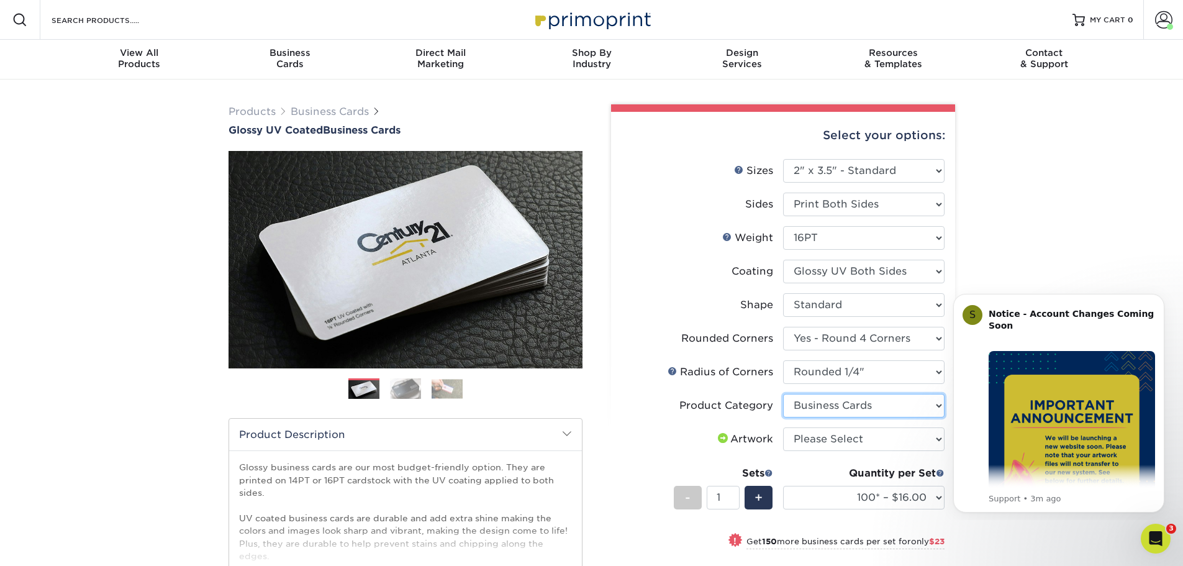
click at [783, 394] on select "Please Select Business Cards" at bounding box center [863, 406] width 161 height 24
click at [875, 441] on select "Please Select I will upload files I need a design - $100" at bounding box center [863, 439] width 161 height 24
select select "upload"
click at [783, 427] on select "Please Select I will upload files I need a design - $100" at bounding box center [863, 439] width 161 height 24
click at [888, 490] on select "100* – $16.00 250* – $39.00 500 – $77.00 1000 – $94.00 2500 – $173.00 5000 – $2…" at bounding box center [863, 497] width 161 height 24
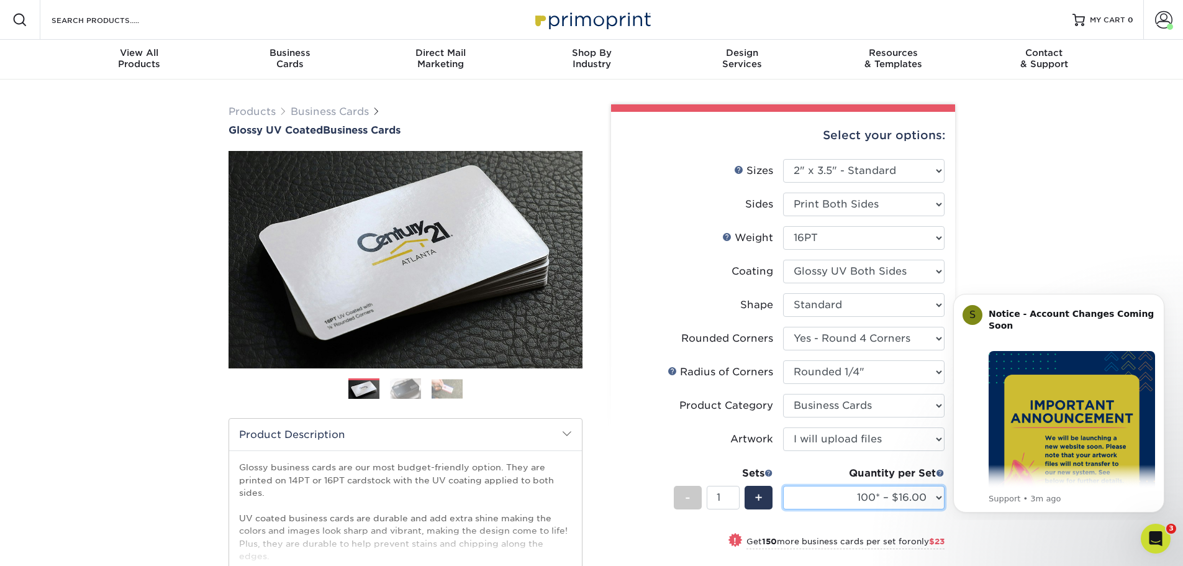
select select "500 – $77.00"
click at [783, 485] on select "100* – $16.00 250* – $39.00 500 – $77.00 1000 – $94.00 2500 – $173.00 5000 – $2…" at bounding box center [863, 497] width 161 height 24
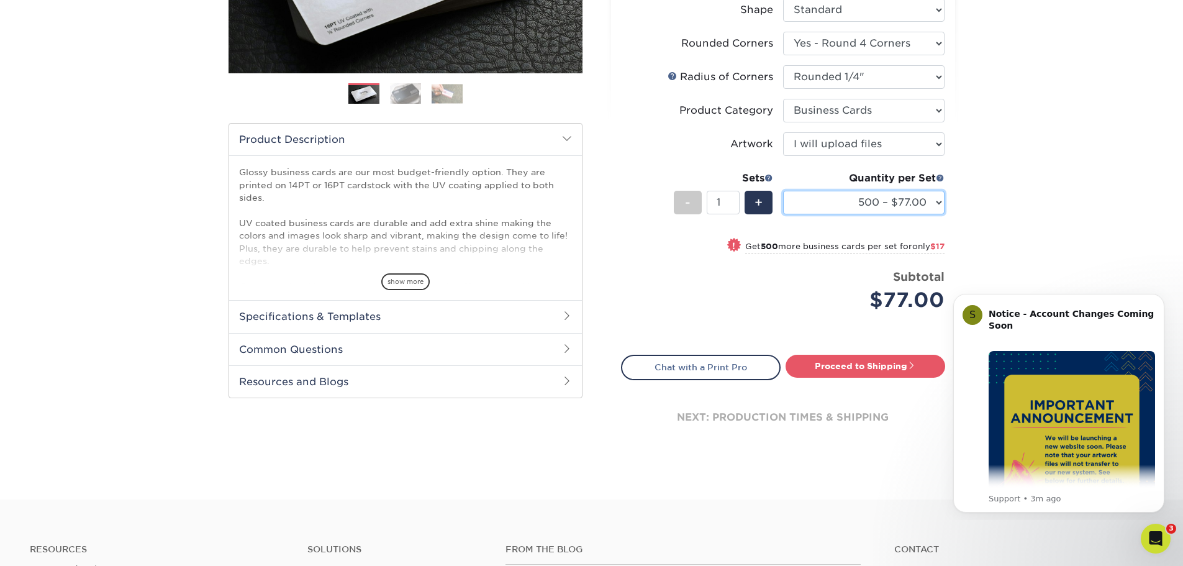
scroll to position [310, 0]
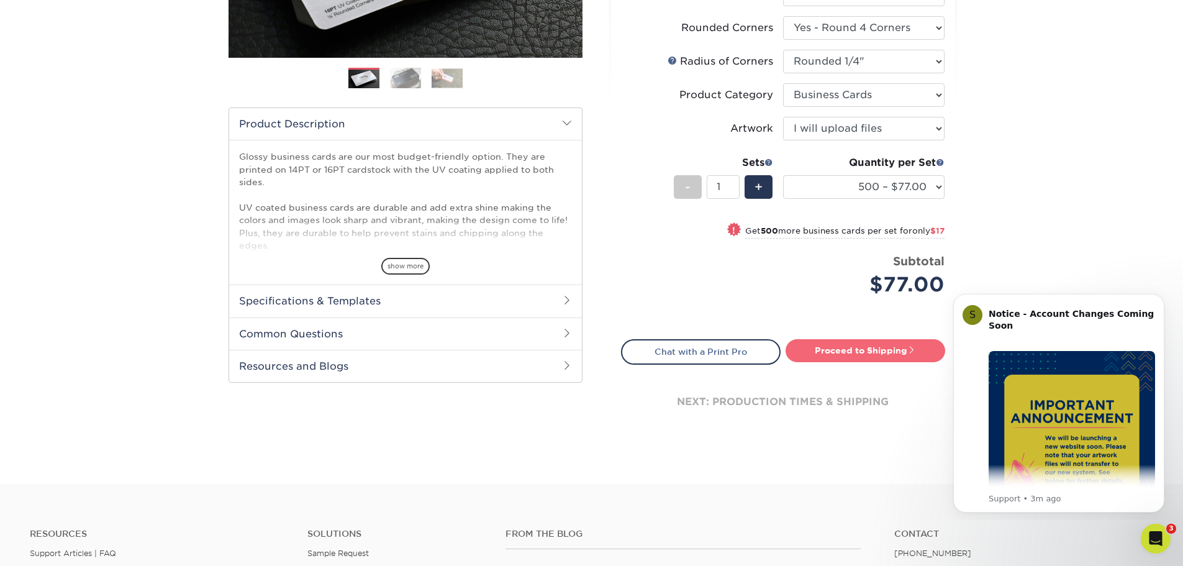
click at [831, 353] on link "Proceed to Shipping" at bounding box center [865, 350] width 160 height 22
type input "Set 1"
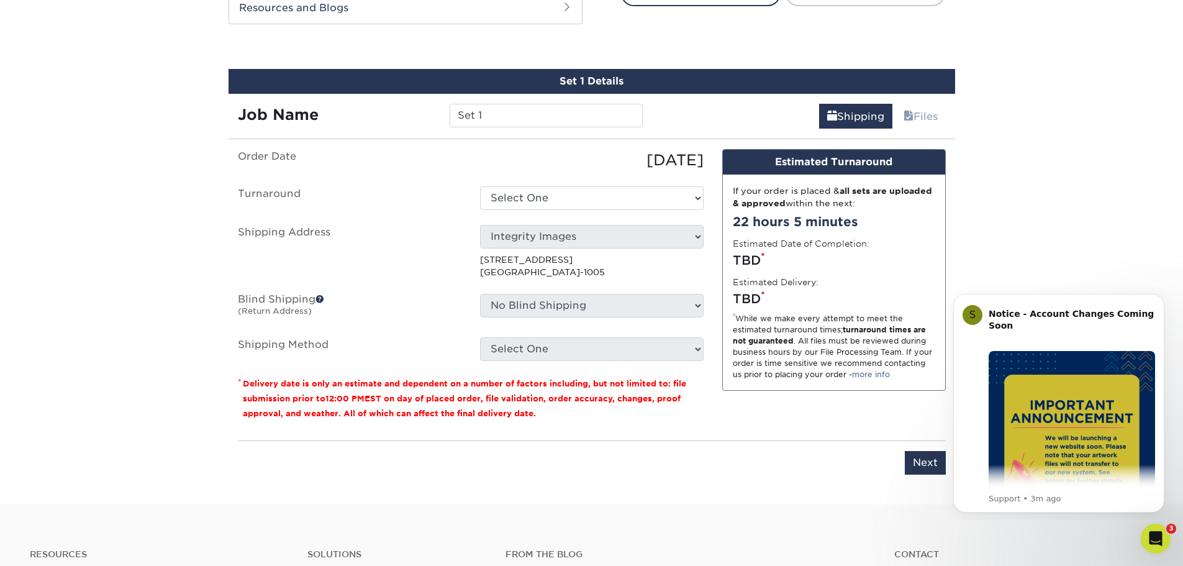
scroll to position [684, 0]
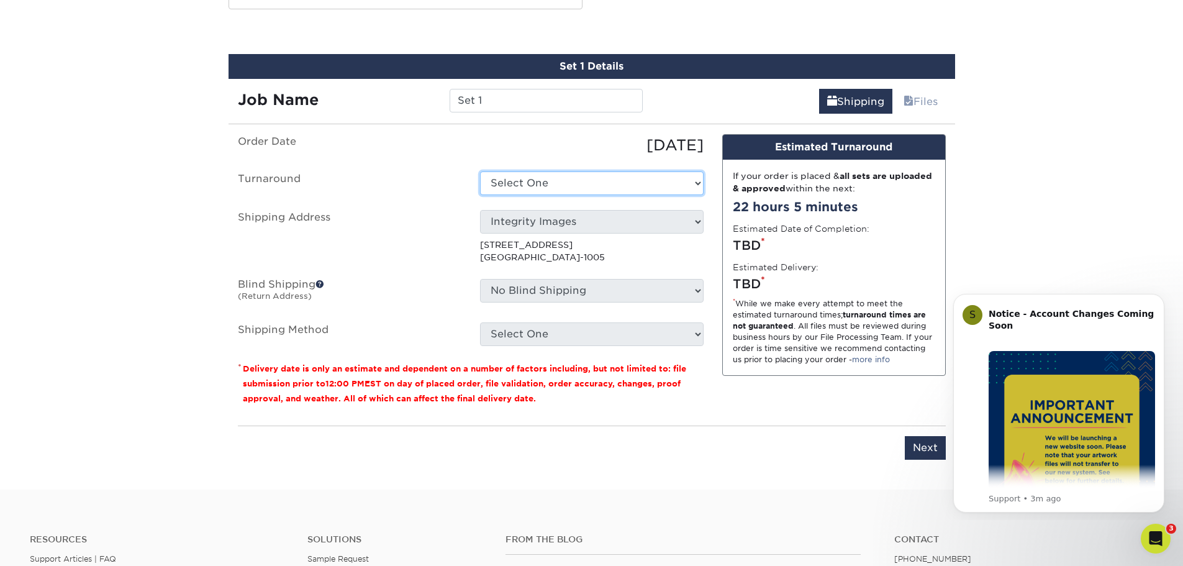
click at [587, 185] on select "Select One 2-4 Business Days 2 Day Next Business Day" at bounding box center [591, 183] width 223 height 24
select select "fe750533-2804-4cc5-9f04-c70a06fbf941"
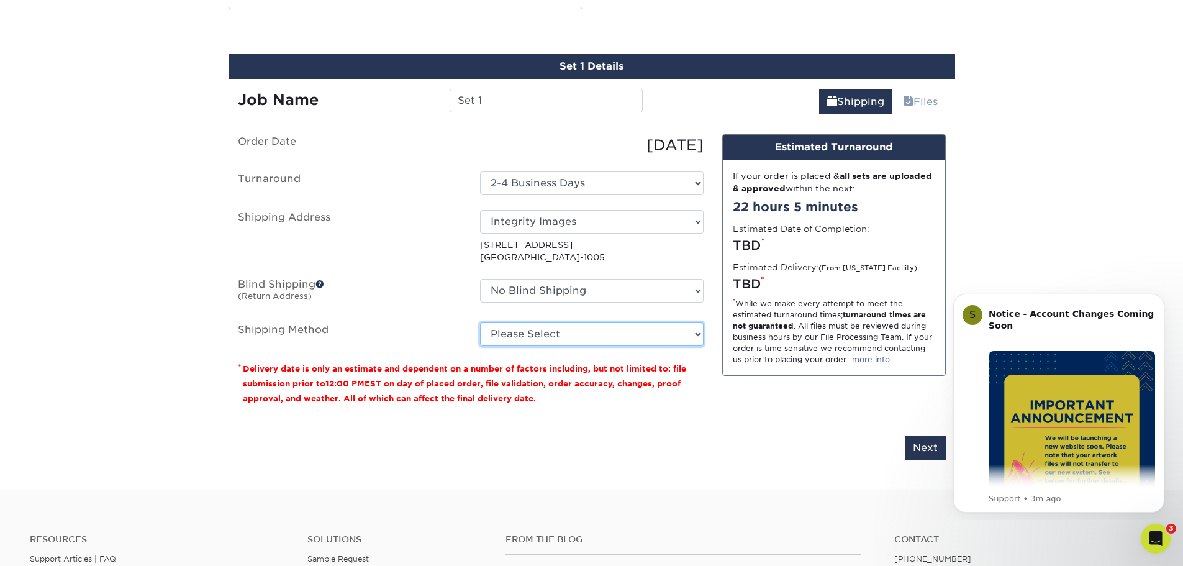
click at [584, 335] on select "Please Select Ground Shipping (+$8.96) 3 Day Shipping Service (+$15.34) 2 Day A…" at bounding box center [591, 334] width 223 height 24
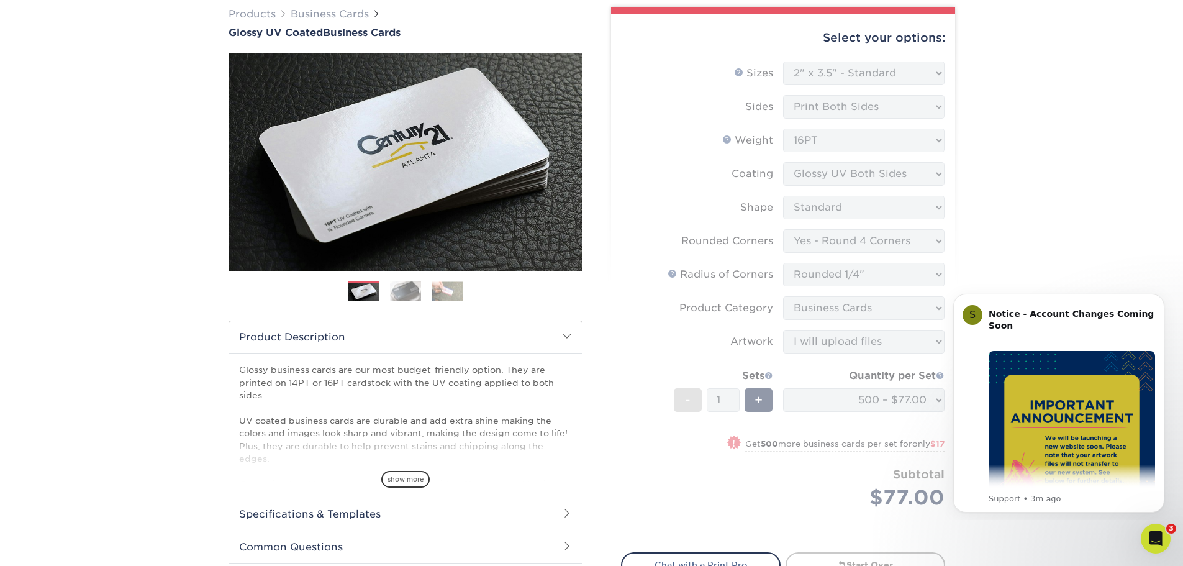
scroll to position [0, 0]
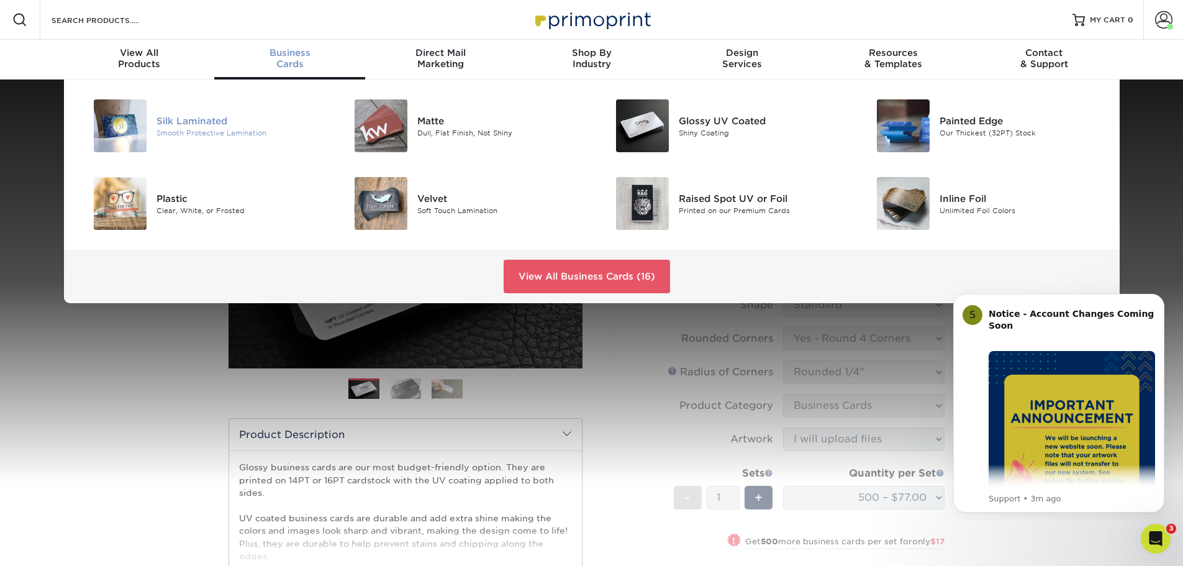
click at [213, 127] on div "Smooth Protective Lamination" at bounding box center [238, 132] width 165 height 11
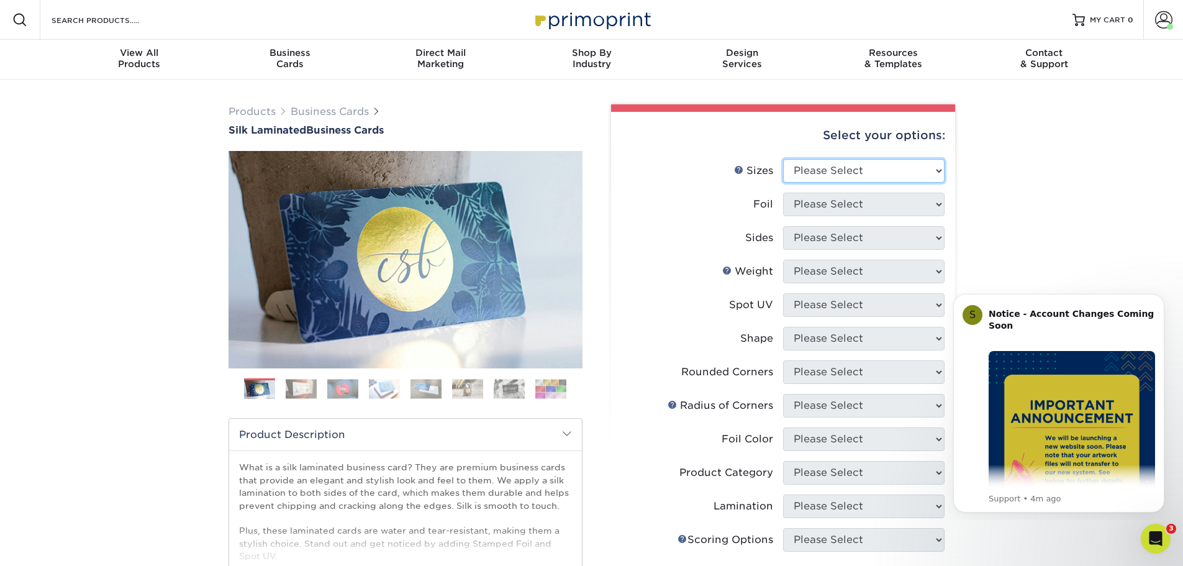
click at [893, 173] on select "Please Select 1.5" x 3.5" - Mini 1.75" x 3.5" - Mini 2" x 2" - Square 2" x 3" -…" at bounding box center [863, 171] width 161 height 24
select select "2.00x3.50"
click at [783, 159] on select "Please Select 1.5" x 3.5" - Mini 1.75" x 3.5" - Mini 2" x 2" - Square 2" x 3" -…" at bounding box center [863, 171] width 161 height 24
click at [852, 205] on select "Please Select Yes No" at bounding box center [863, 204] width 161 height 24
select select "0"
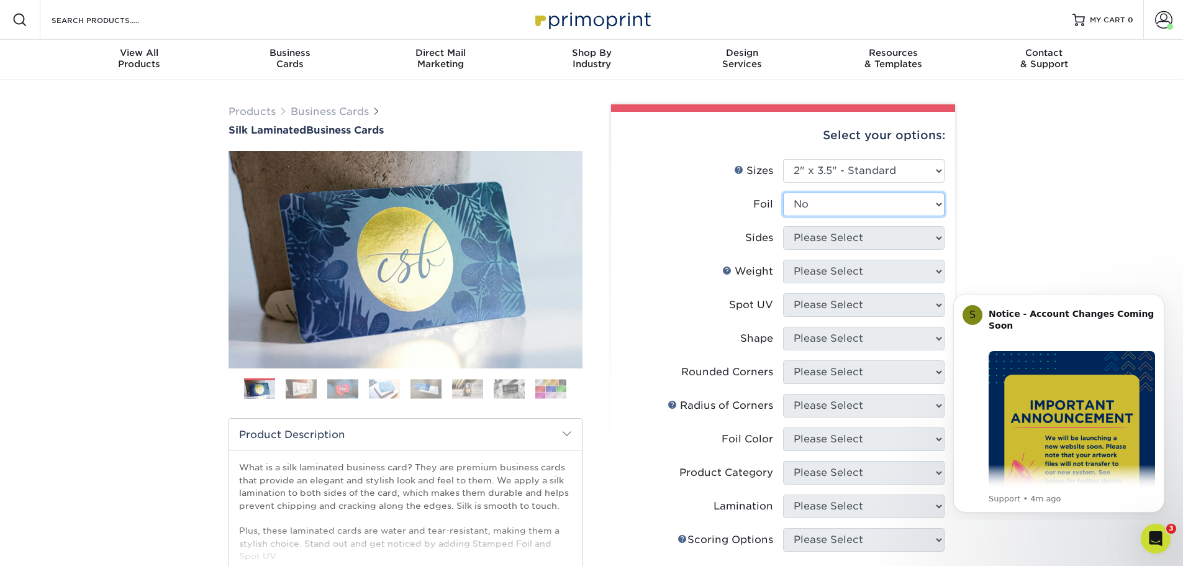
click at [783, 192] on select "Please Select Yes No" at bounding box center [863, 204] width 161 height 24
drag, startPoint x: 842, startPoint y: 241, endPoint x: 844, endPoint y: 249, distance: 8.3
click at [842, 240] on select "Please Select Print Both Sides Print Front Only" at bounding box center [863, 238] width 161 height 24
select select "13abbda7-1d64-4f25-8bb2-c179b224825d"
click at [783, 226] on select "Please Select Print Both Sides Print Front Only" at bounding box center [863, 238] width 161 height 24
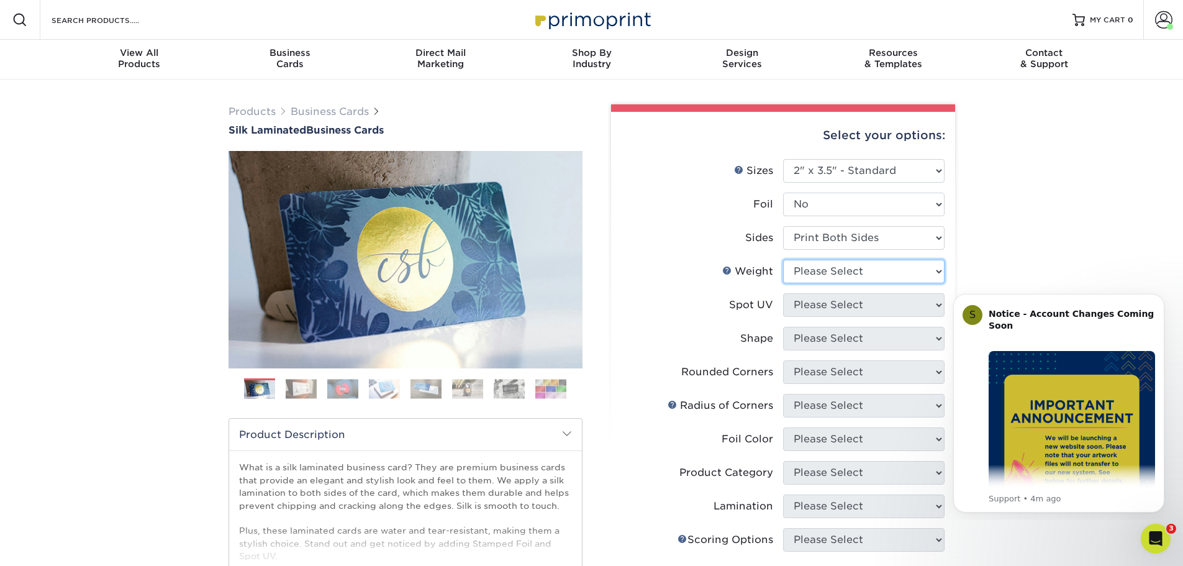
click at [842, 276] on select "Please Select 16PT" at bounding box center [863, 272] width 161 height 24
select select "16PT"
click at [783, 260] on select "Please Select 16PT" at bounding box center [863, 272] width 161 height 24
click at [842, 307] on select "Please Select No Spot UV Front and Back (Both Sides) Front Only Back Only" at bounding box center [863, 305] width 161 height 24
select select "0"
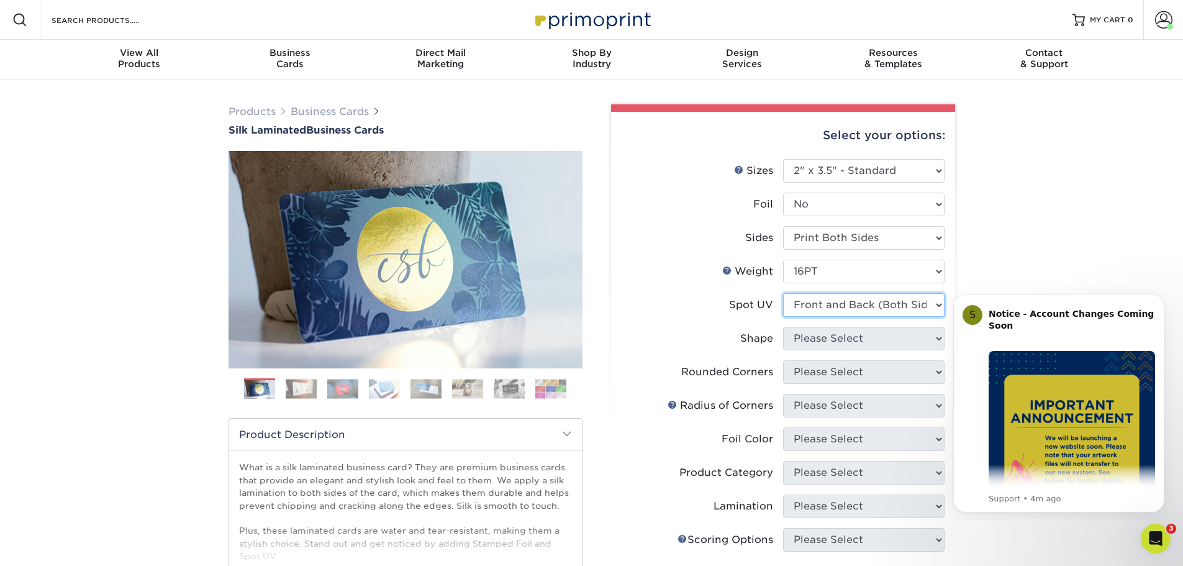
click at [783, 293] on select "Please Select No Spot UV Front and Back (Both Sides) Front Only Back Only" at bounding box center [863, 305] width 161 height 24
click at [857, 340] on select "Please Select Standard" at bounding box center [863, 339] width 161 height 24
select select "standard"
click at [783, 327] on select "Please Select Standard" at bounding box center [863, 339] width 161 height 24
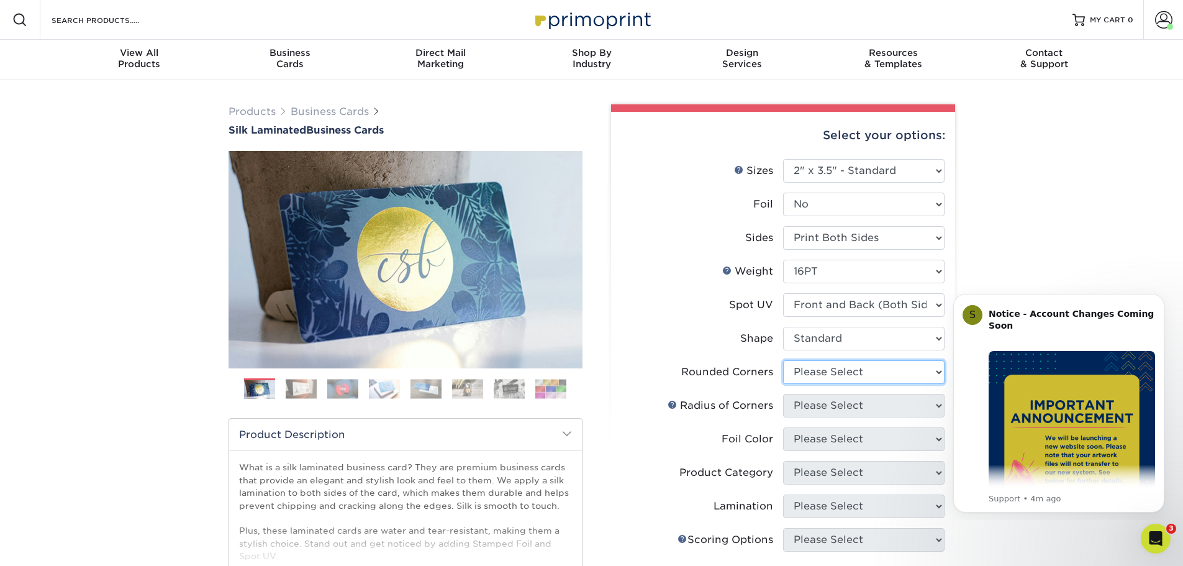
click at [849, 375] on select "Please Select Yes - Round 2 Corners Yes - Round 4 Corners No" at bounding box center [863, 372] width 161 height 24
select select "7672df9e-0e0a-464d-8e1f-920c575e4da3"
click at [783, 360] on select "Please Select Yes - Round 2 Corners Yes - Round 4 Corners No" at bounding box center [863, 372] width 161 height 24
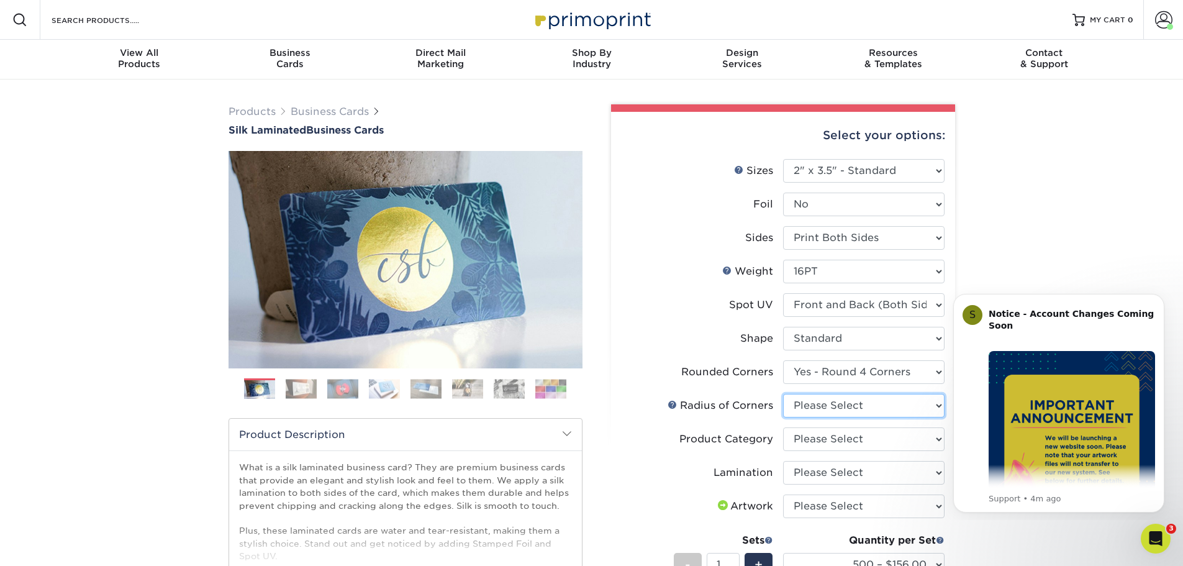
click at [862, 406] on select "Please Select Rounded 1/8" Rounded 1/4"" at bounding box center [863, 406] width 161 height 24
select select "479fbfe7-6a0c-4895-8c9a-81739b7486c9"
click at [783, 394] on select "Please Select Rounded 1/8" Rounded 1/4"" at bounding box center [863, 406] width 161 height 24
click at [849, 441] on select "Please Select Business Cards" at bounding box center [863, 439] width 161 height 24
select select "3b5148f1-0588-4f88-a218-97bcfdce65c1"
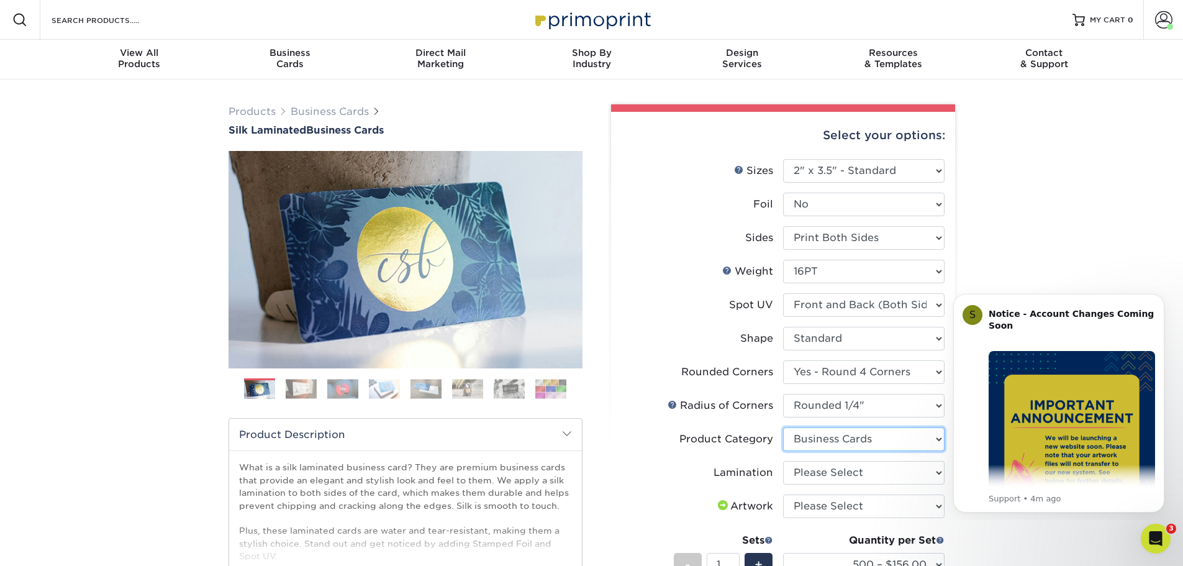
click at [783, 427] on select "Please Select Business Cards" at bounding box center [863, 439] width 161 height 24
click at [849, 476] on select "Please Select Silk" at bounding box center [863, 473] width 161 height 24
select select "ccacb42f-45f7-42d3-bbd3-7c8421cf37f0"
click at [783, 461] on select "Please Select Silk" at bounding box center [863, 473] width 161 height 24
click at [848, 510] on select "Please Select I will upload files I need a design - $100" at bounding box center [863, 506] width 161 height 24
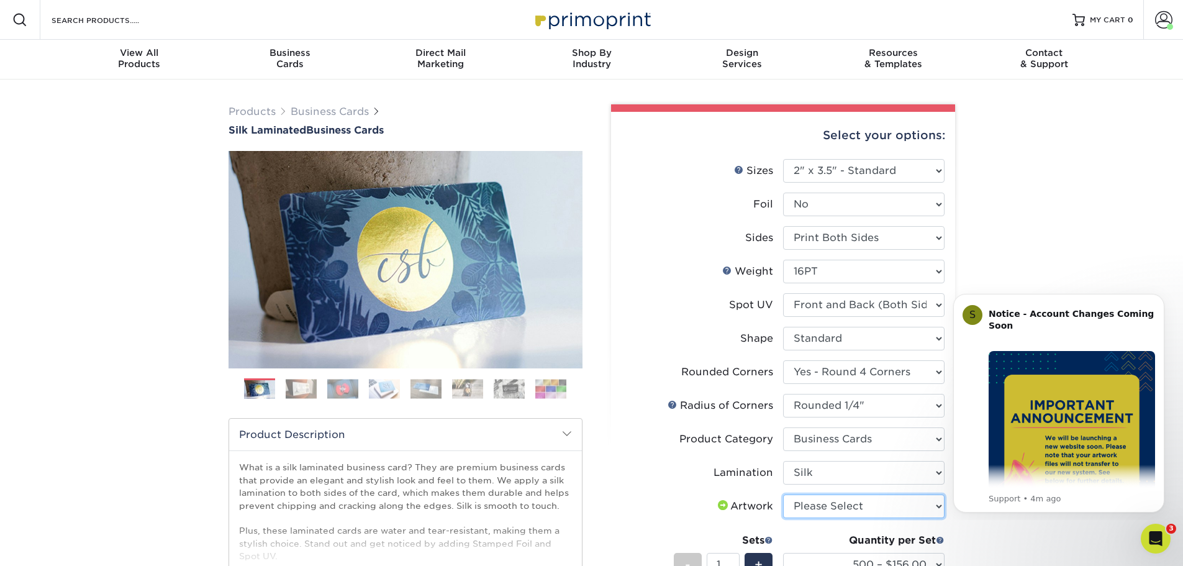
select select "upload"
click at [783, 494] on select "Please Select I will upload files I need a design - $100" at bounding box center [863, 506] width 161 height 24
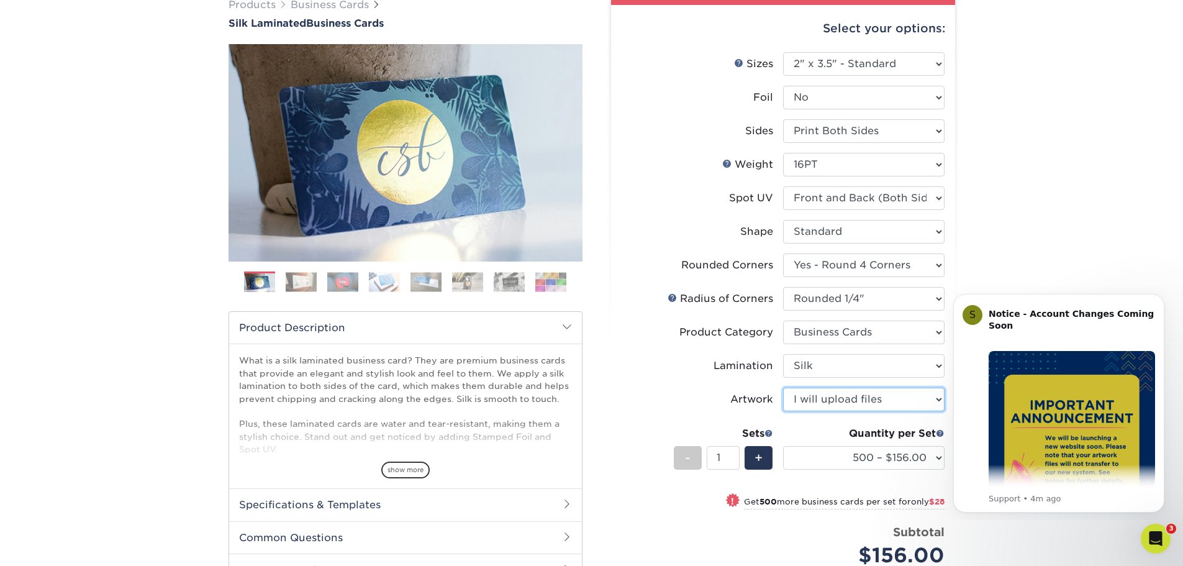
scroll to position [248, 0]
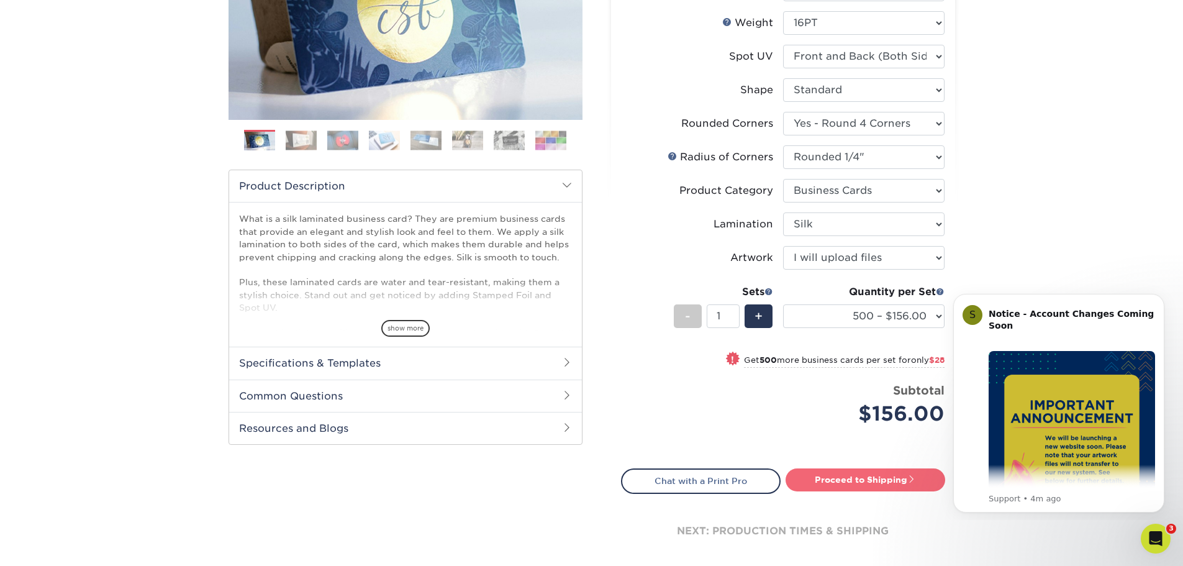
click at [859, 483] on link "Proceed to Shipping" at bounding box center [865, 479] width 160 height 22
type input "Set 1"
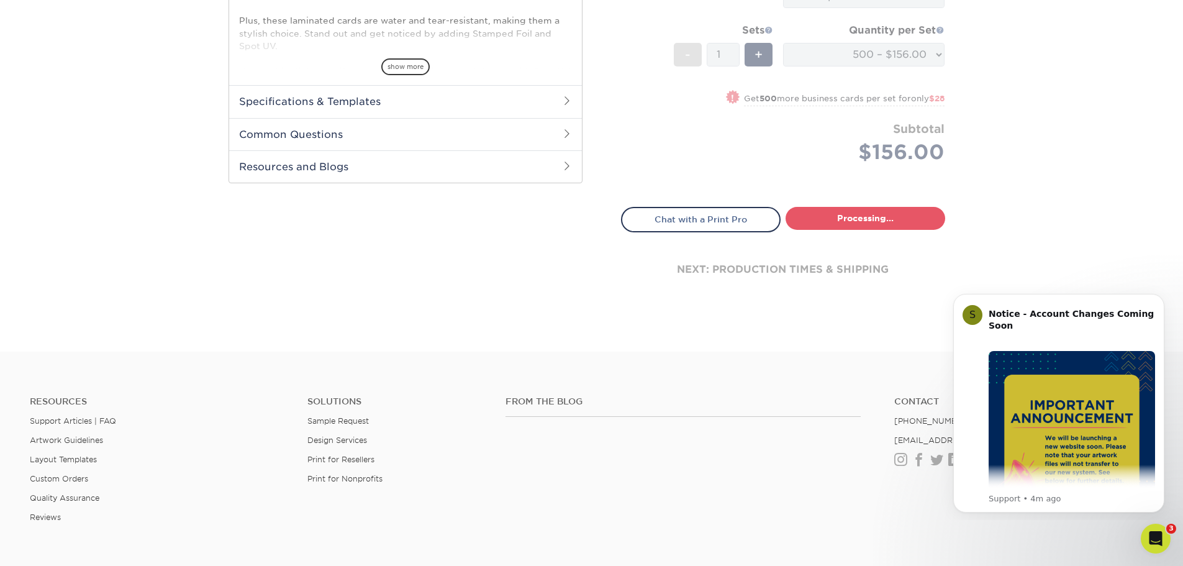
select select "24b86a38-505b-4ae3-9429-29aefd3b6f92"
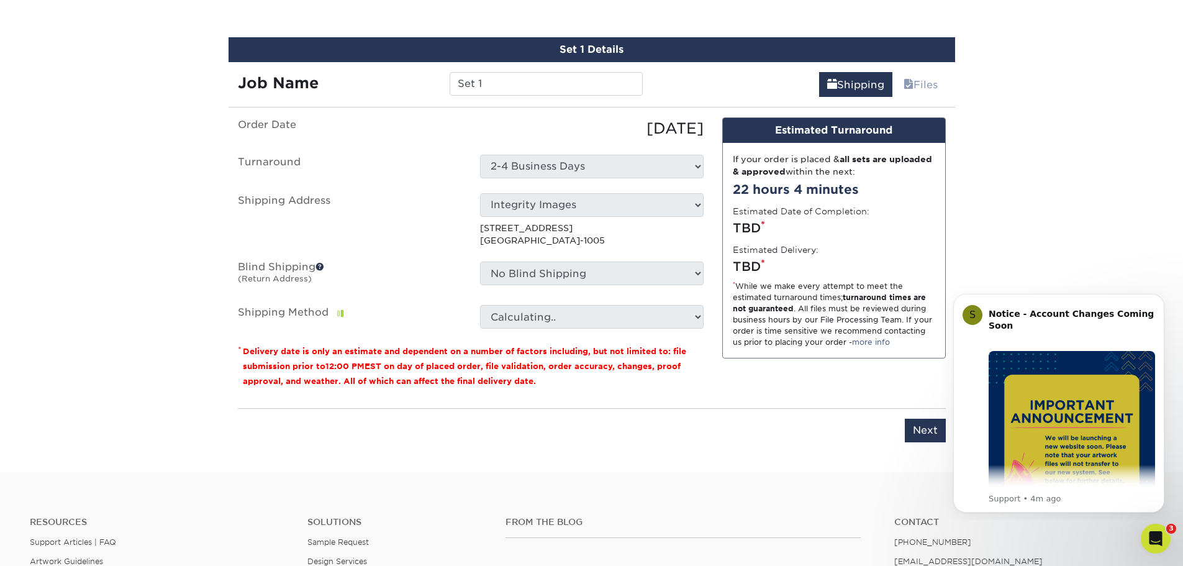
scroll to position [751, 0]
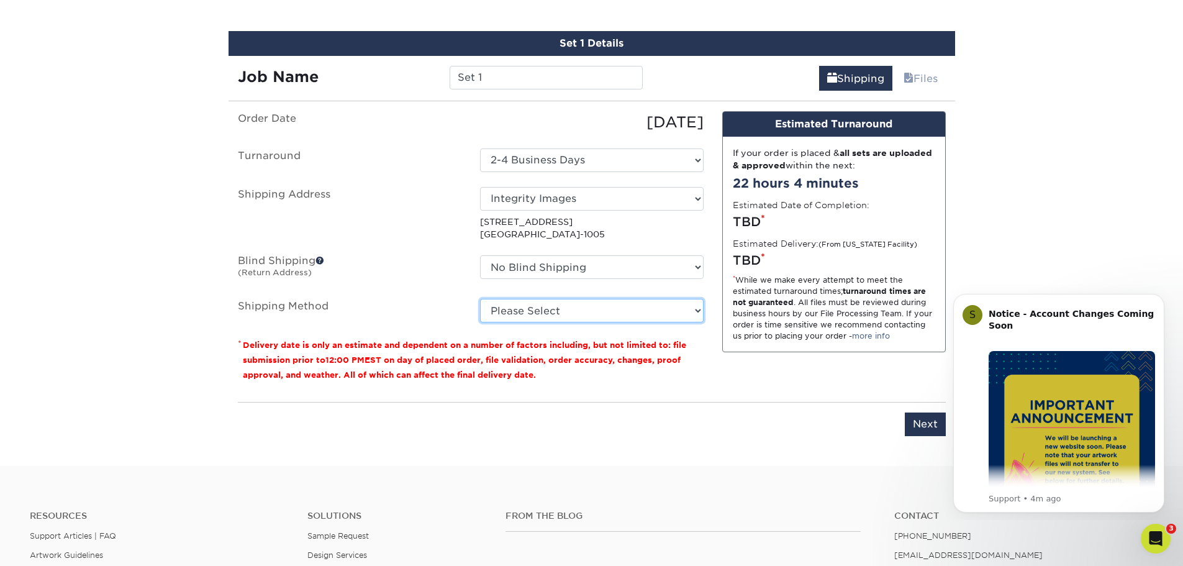
click at [597, 315] on select "Please Select Ground Shipping (+$8.96) 3 Day Shipping Service (+$15.33) 2 Day A…" at bounding box center [591, 311] width 223 height 24
select select "03"
click at [480, 299] on select "Please Select Ground Shipping (+$8.96) 3 Day Shipping Service (+$15.33) 2 Day A…" at bounding box center [591, 311] width 223 height 24
